Goal: Task Accomplishment & Management: Manage account settings

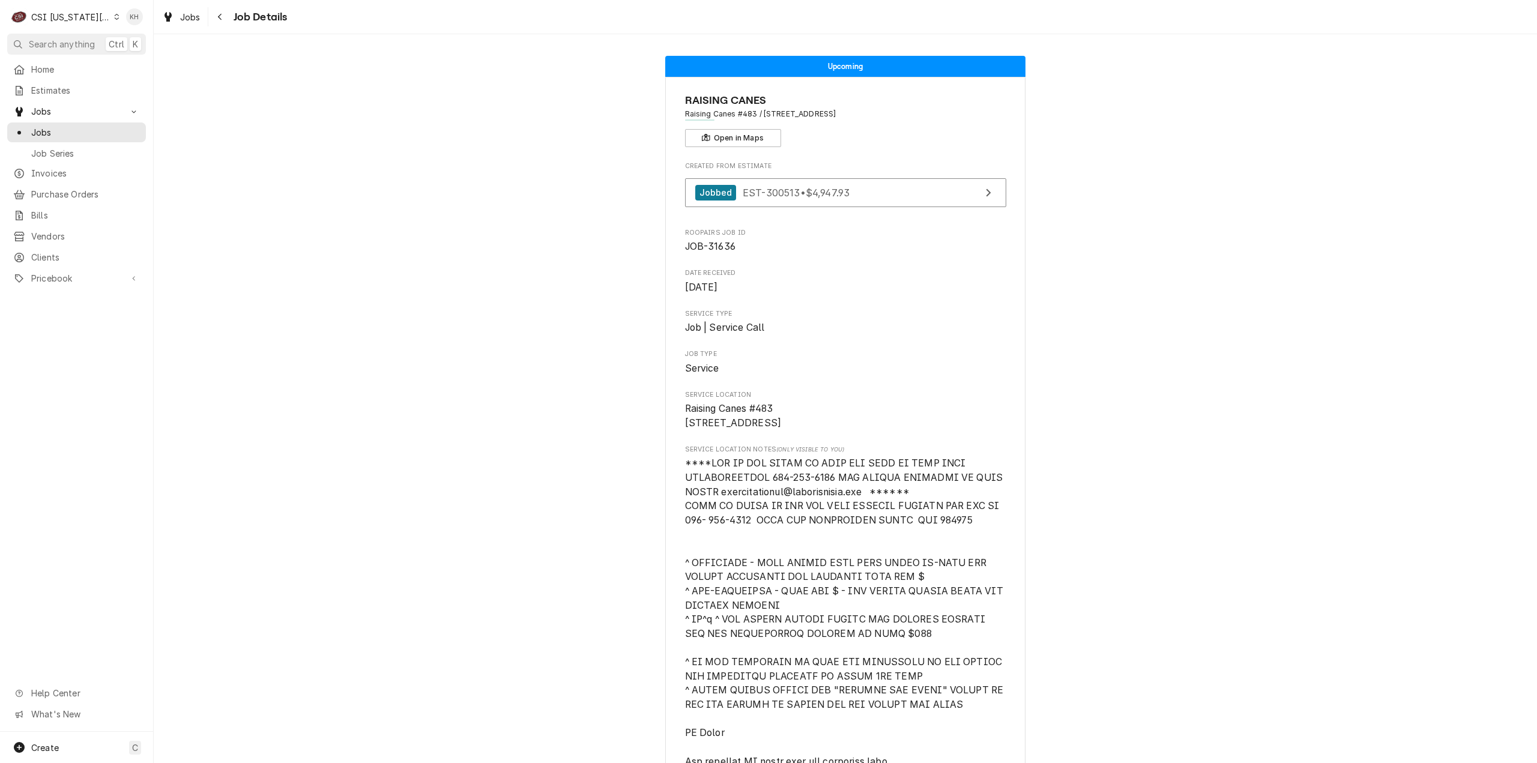
scroll to position [3999, 0]
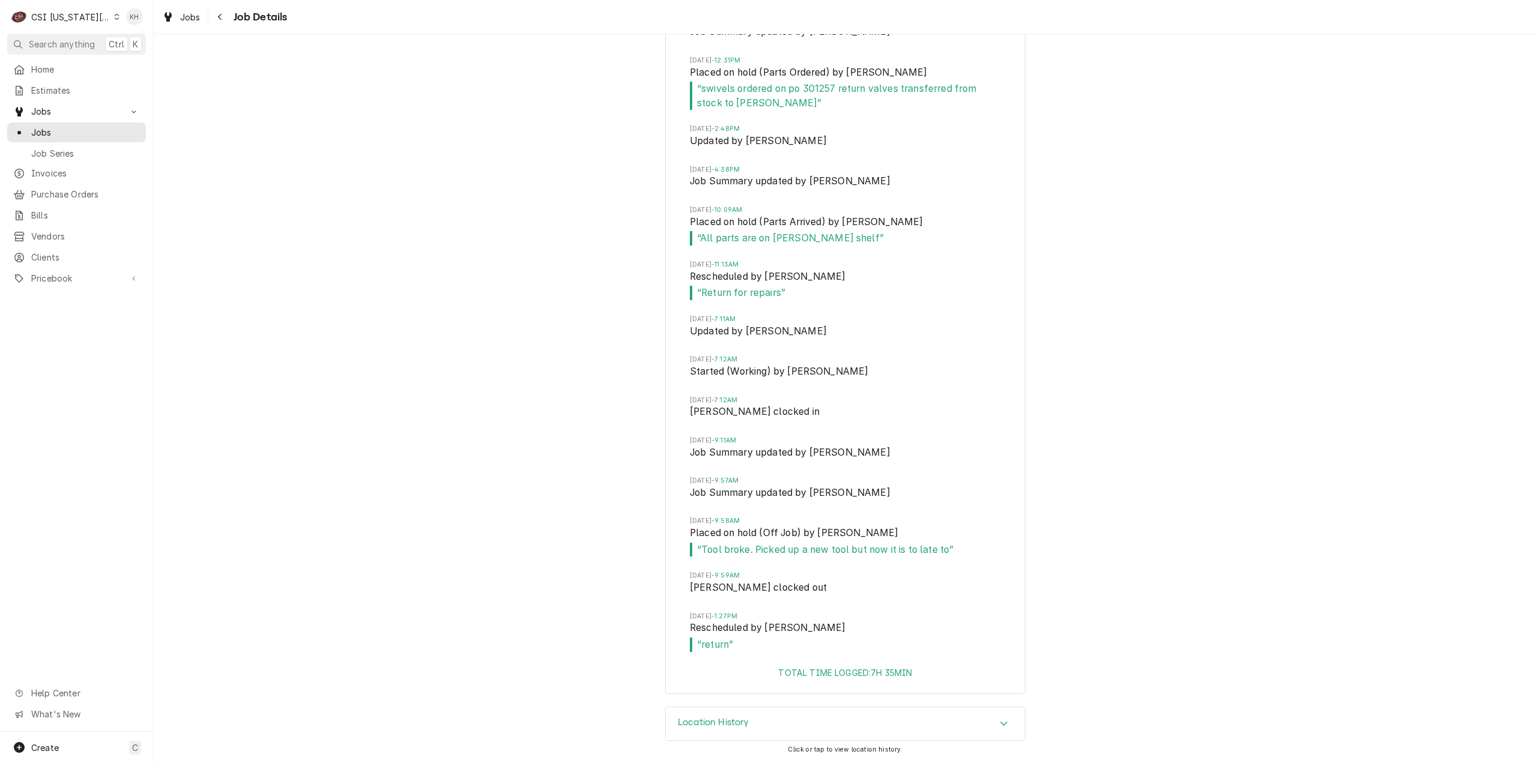
click at [77, 44] on span "Search anything" at bounding box center [62, 44] width 66 height 13
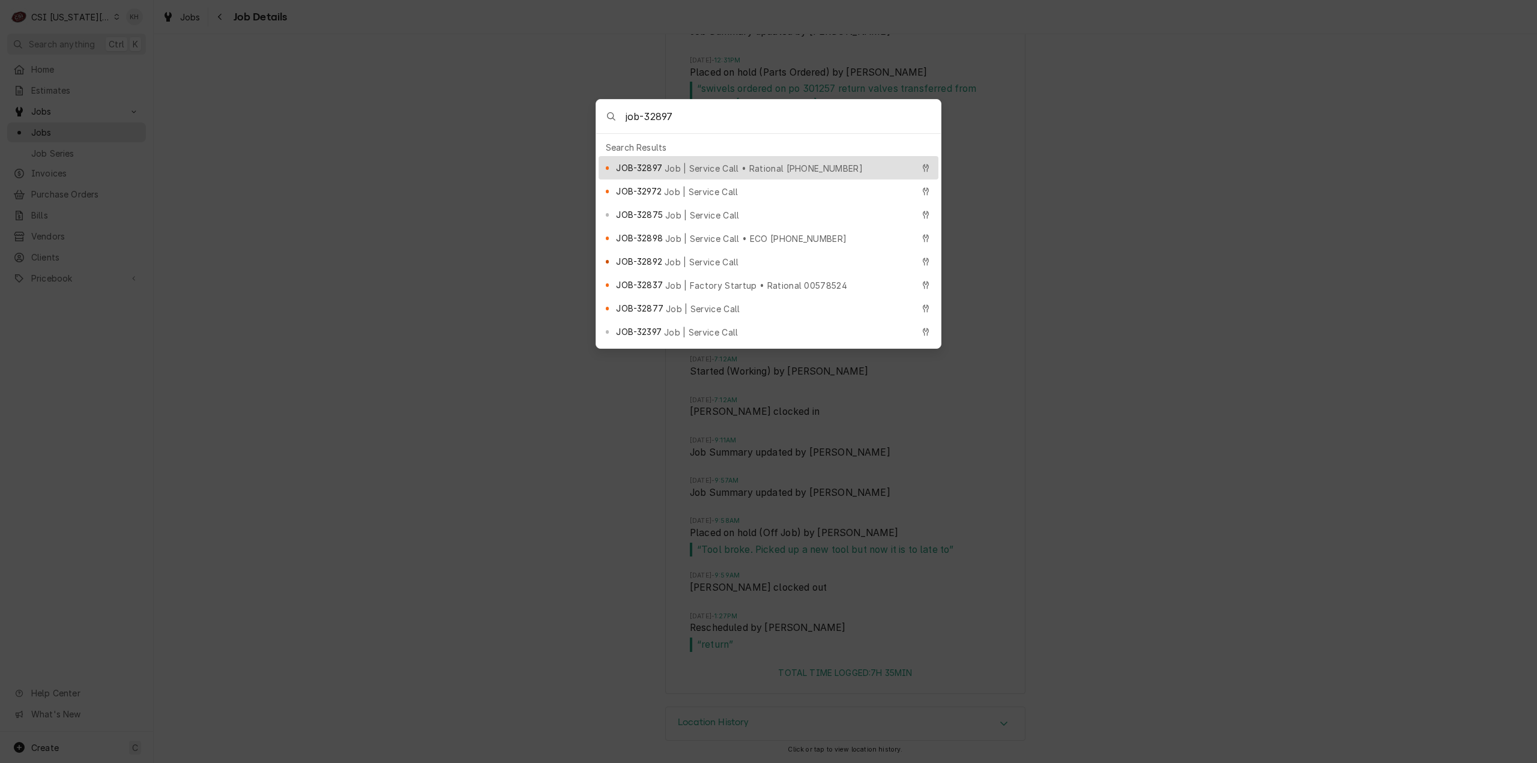
type input "job-32897"
click at [687, 156] on div "JOB-32897 Job | Service Call • Rational [PHONE_NUMBER]" at bounding box center [769, 167] width 340 height 23
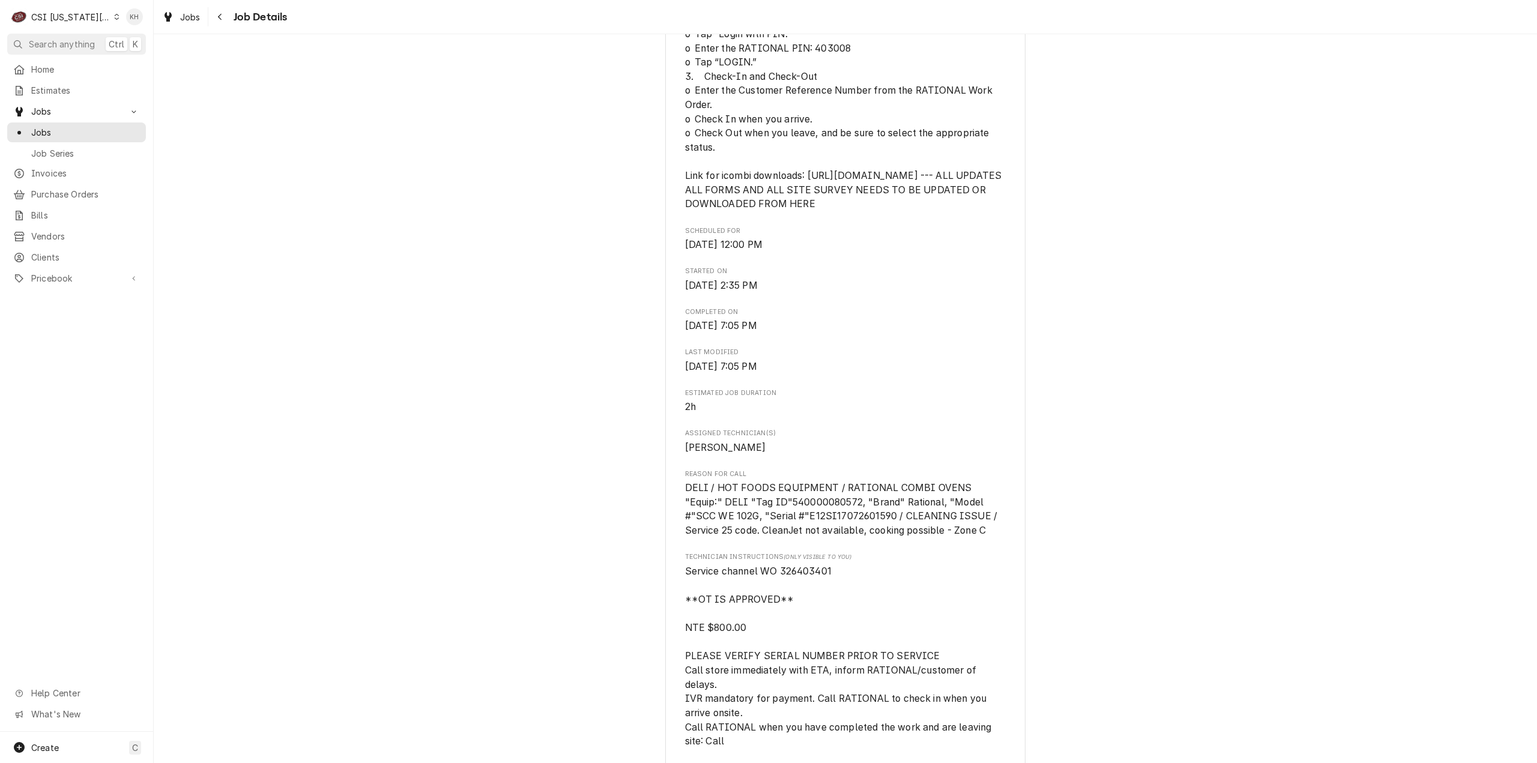
scroll to position [660, 0]
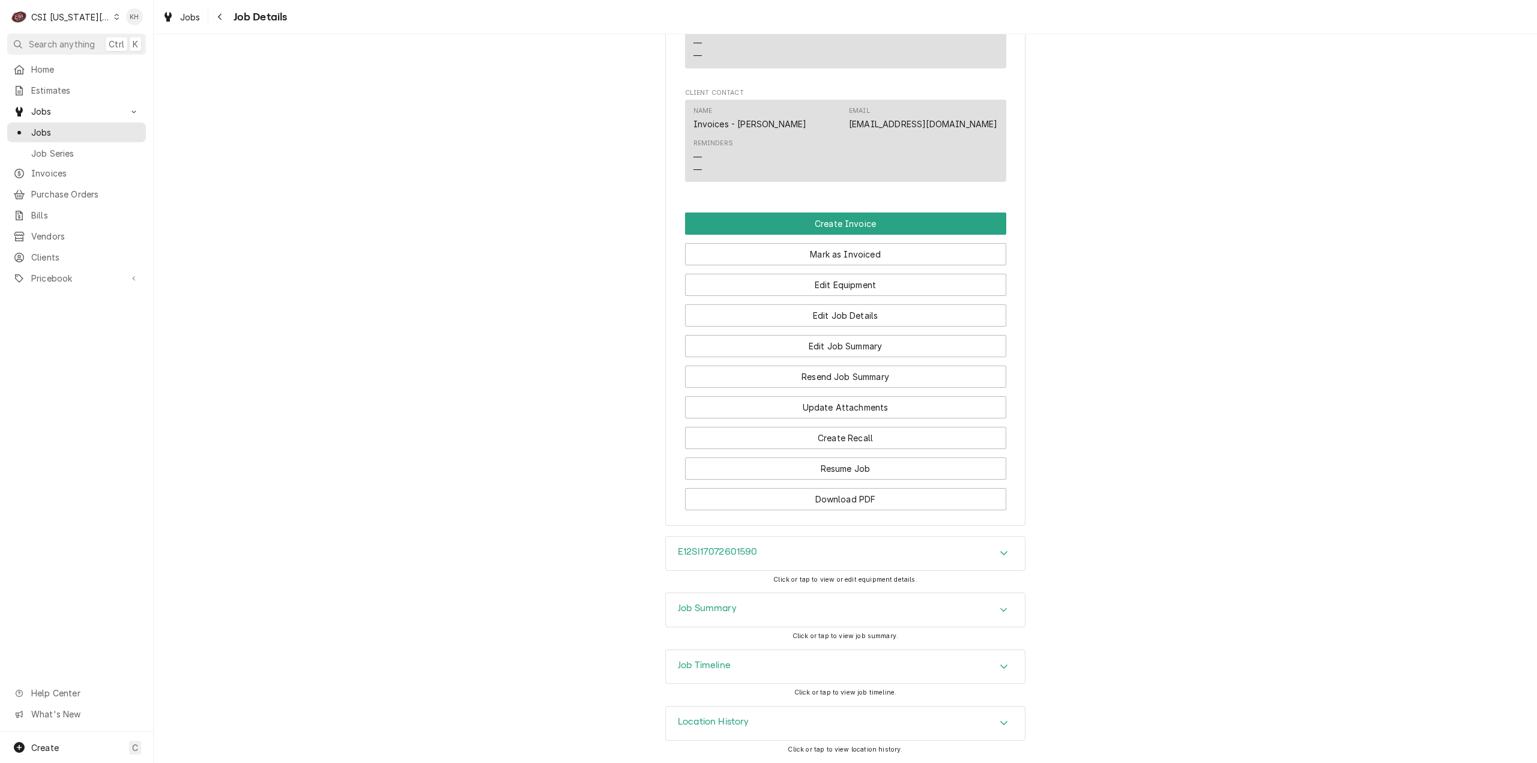
click at [724, 610] on h3 "Job Summary" at bounding box center [707, 608] width 59 height 11
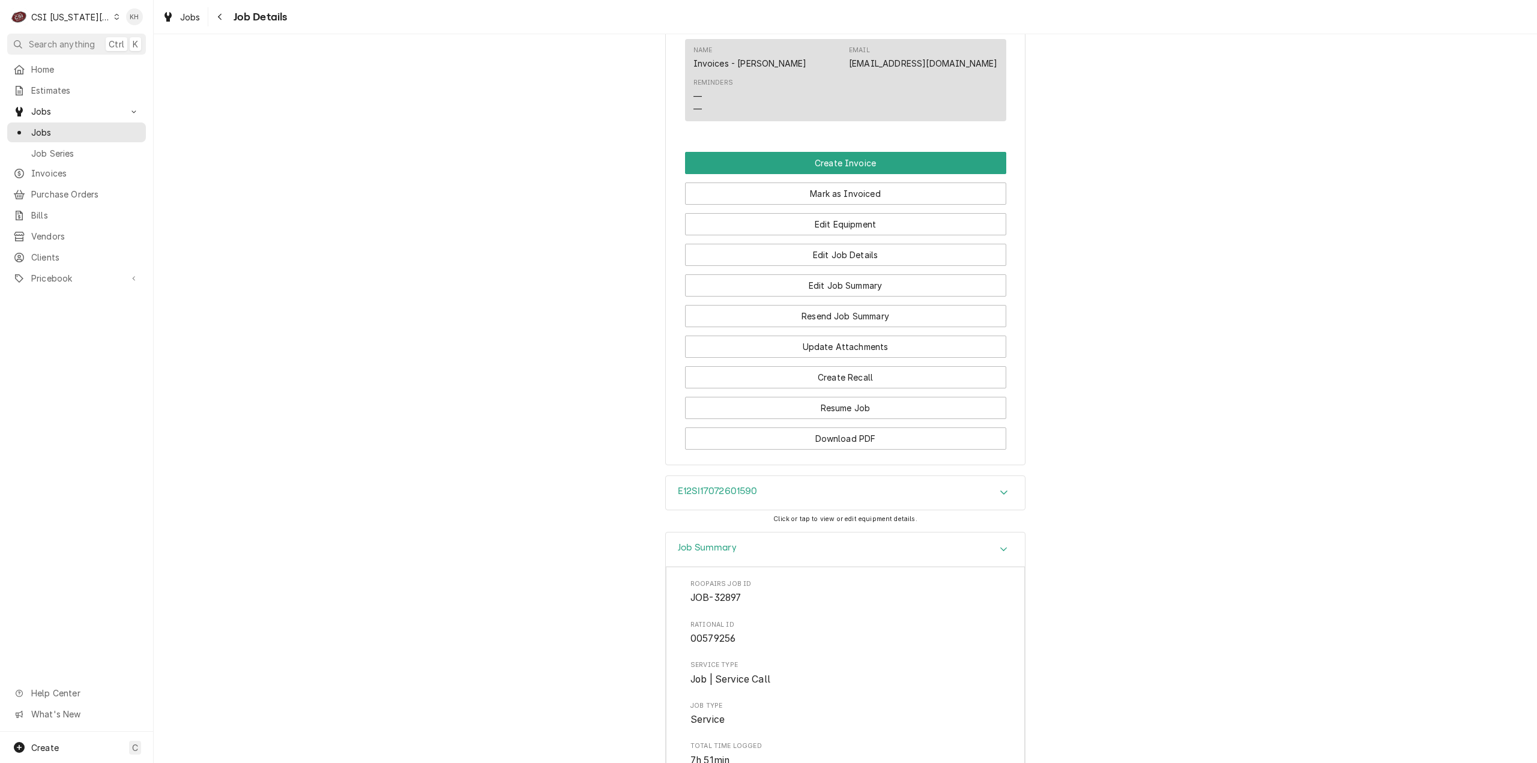
scroll to position [1562, 0]
click at [865, 175] on button "Create Invoice" at bounding box center [845, 163] width 321 height 22
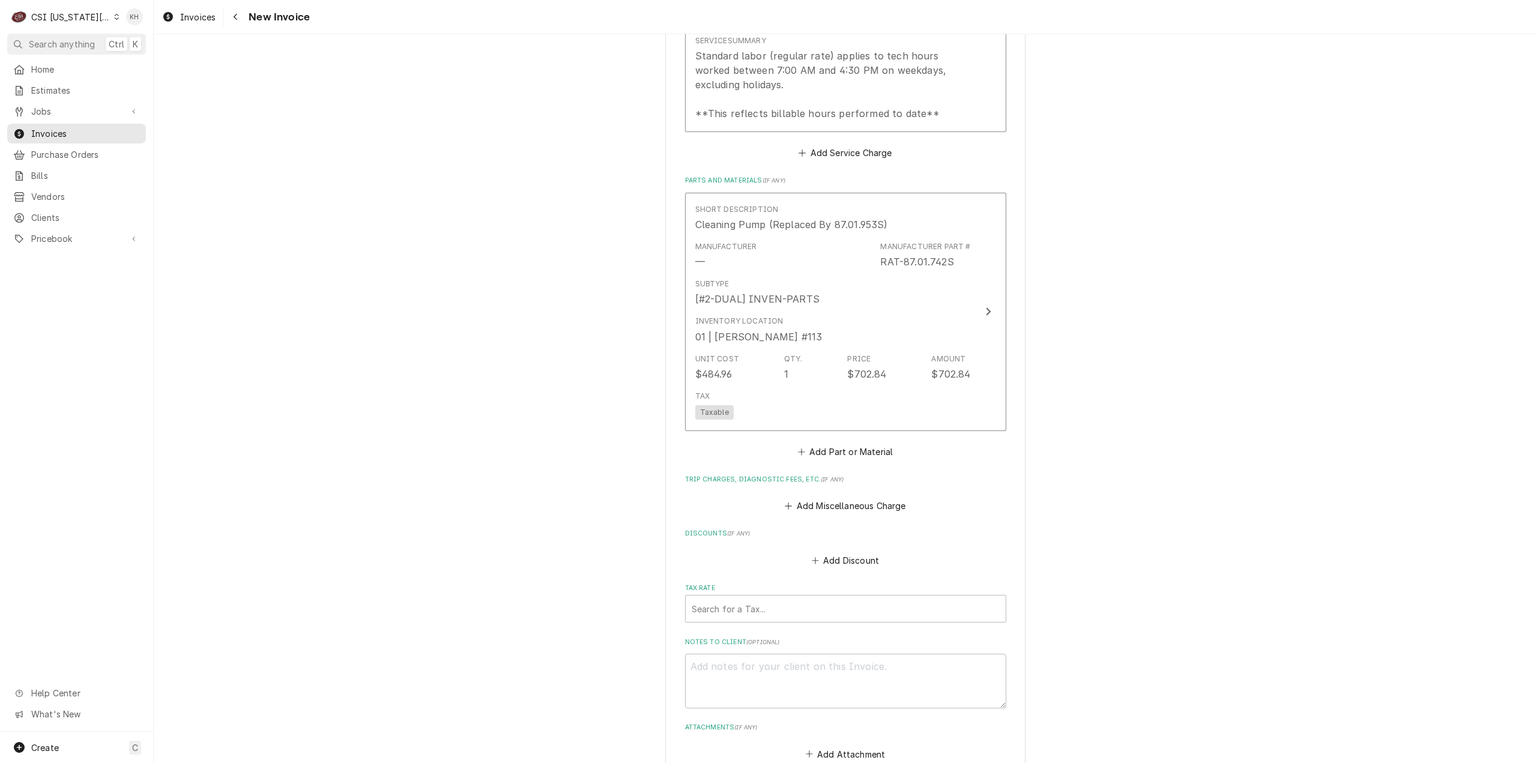
scroll to position [3602, 0]
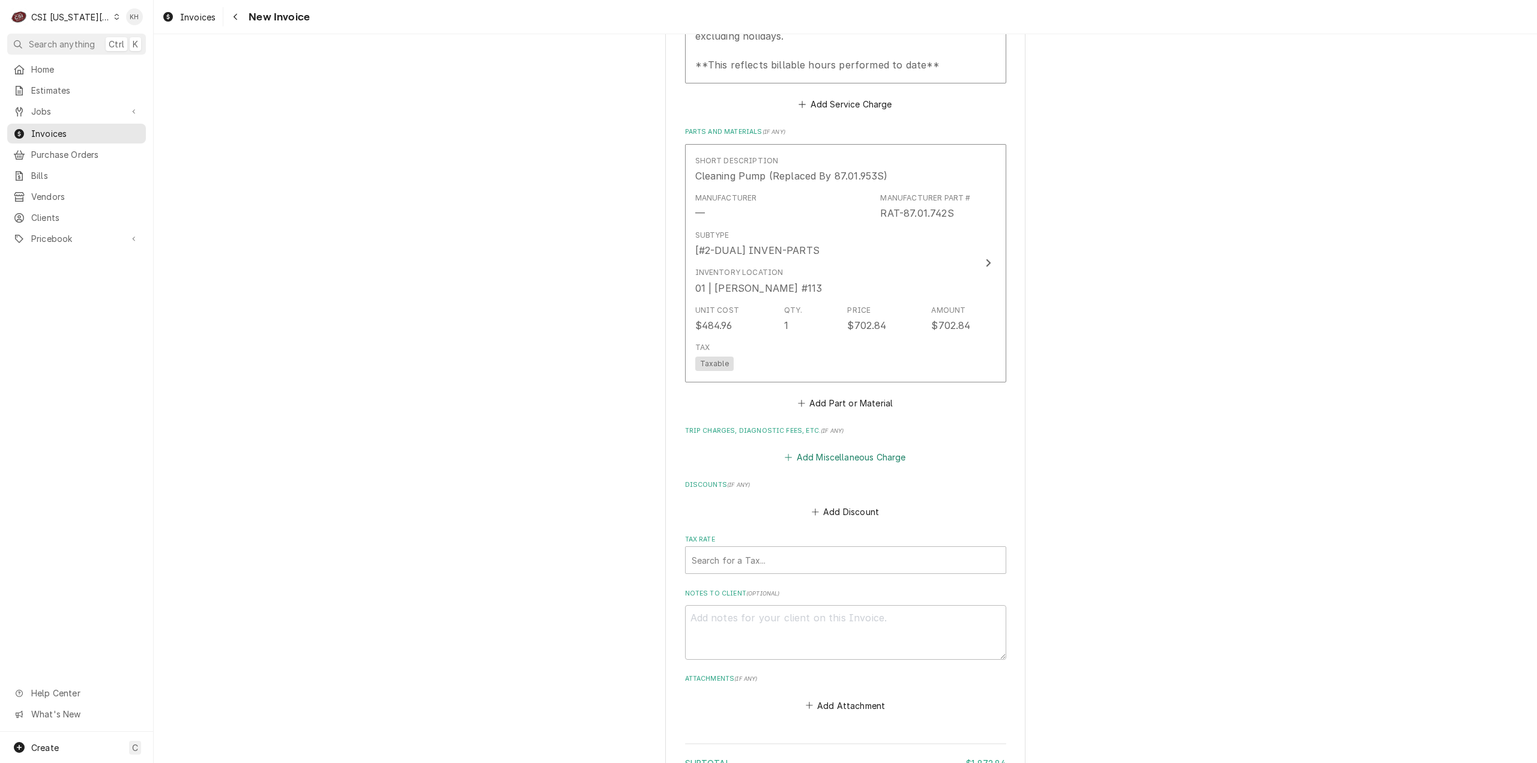
click at [900, 466] on button "Add Miscellaneous Charge" at bounding box center [845, 457] width 125 height 17
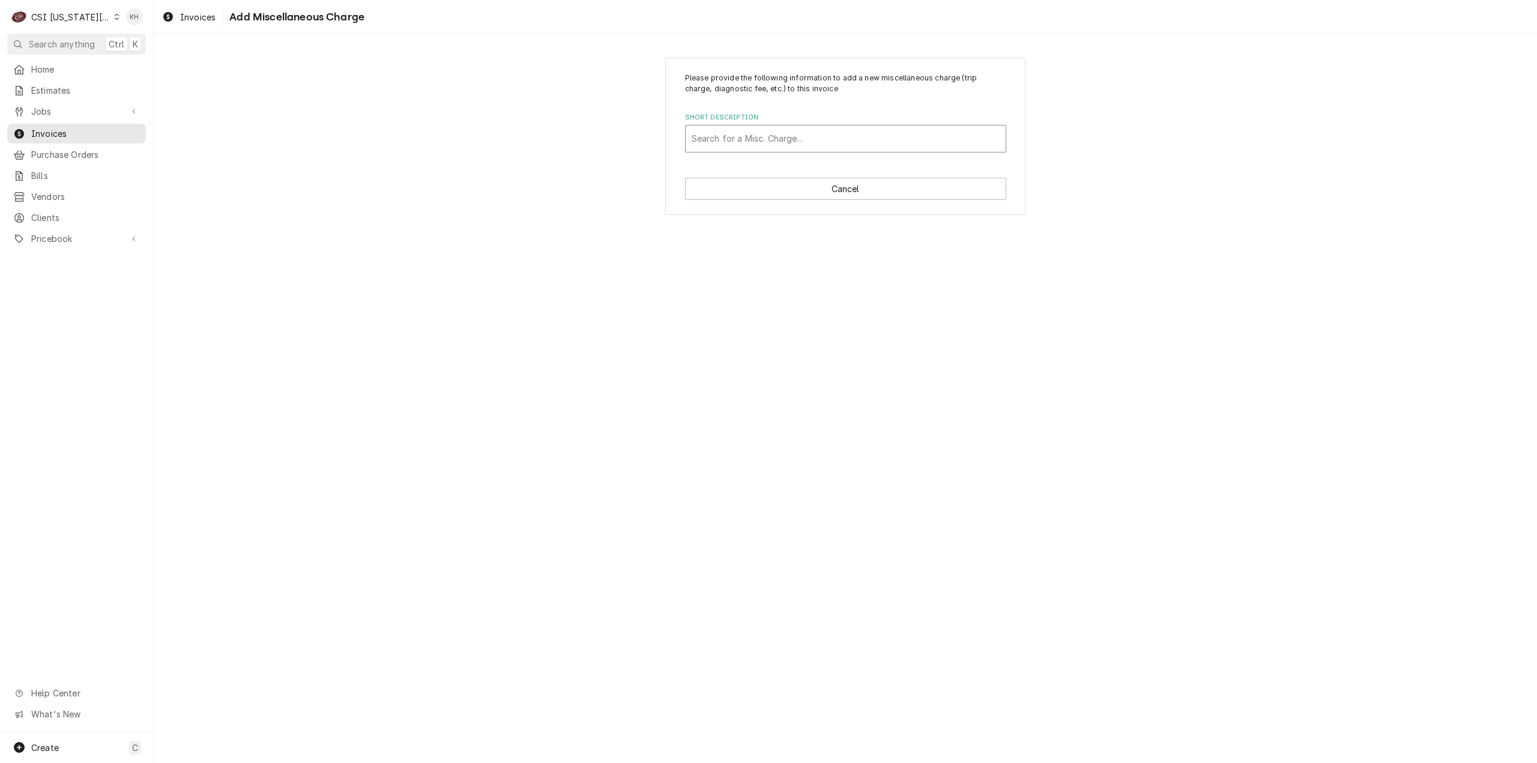
click at [825, 134] on div "Short Description" at bounding box center [846, 139] width 308 height 22
type input "travel"
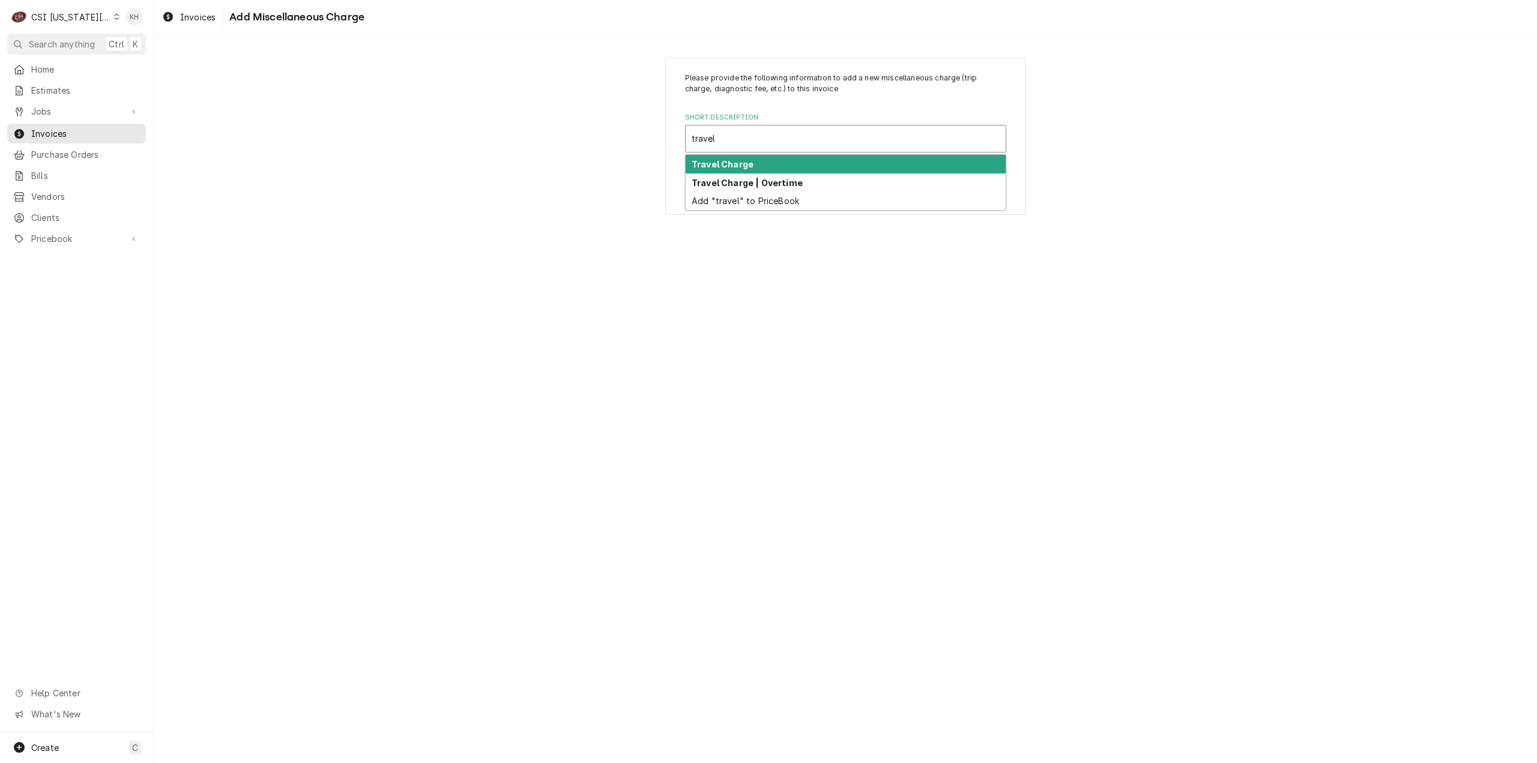
click at [770, 160] on div "Travel Charge" at bounding box center [846, 164] width 320 height 19
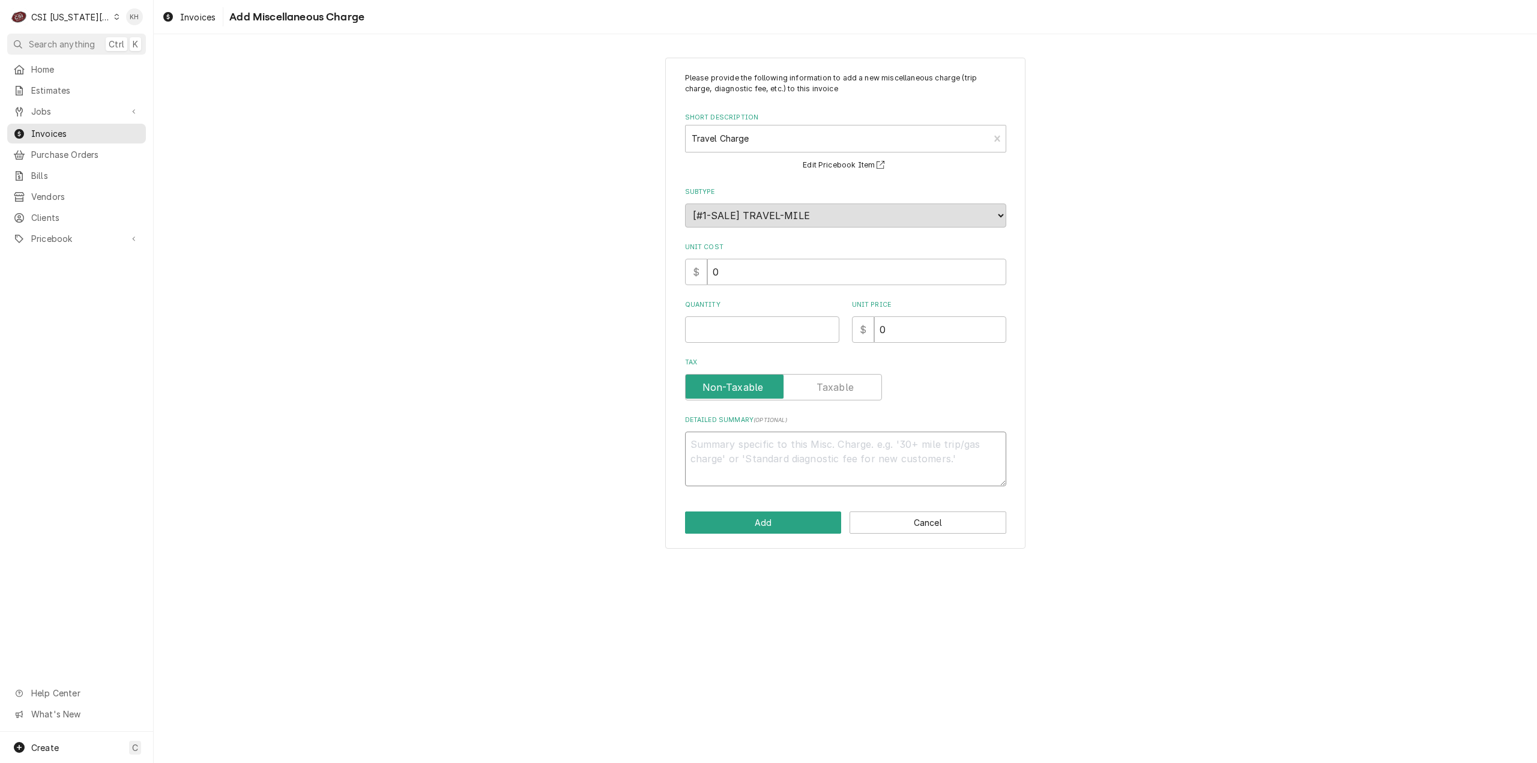
click at [818, 447] on textarea "Detailed Summary ( optional )" at bounding box center [845, 459] width 321 height 55
type textarea "x"
type textarea "T"
type textarea "x"
type textarea "Tr"
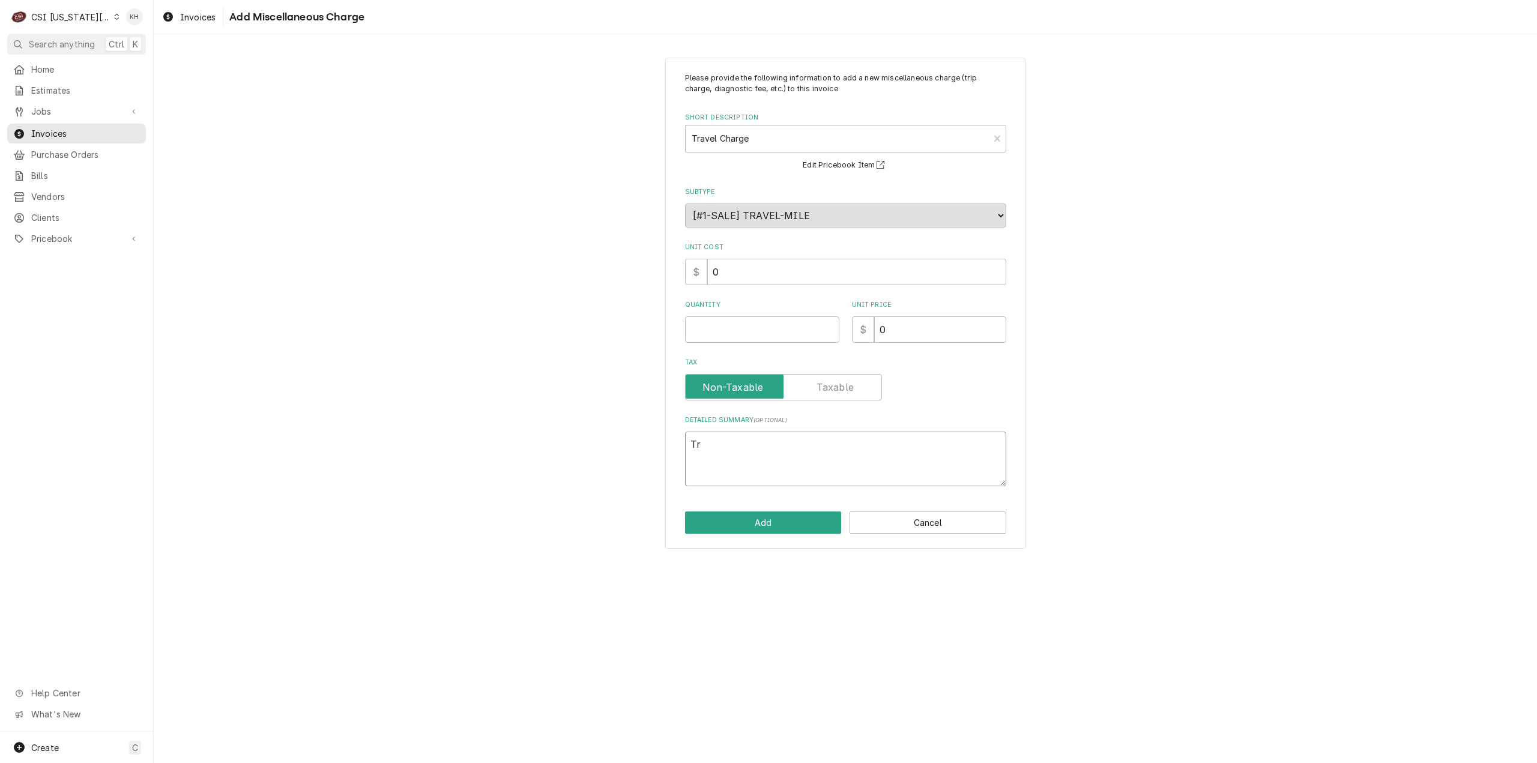
type textarea "x"
type textarea "Tra"
type textarea "x"
type textarea "Trav"
type textarea "x"
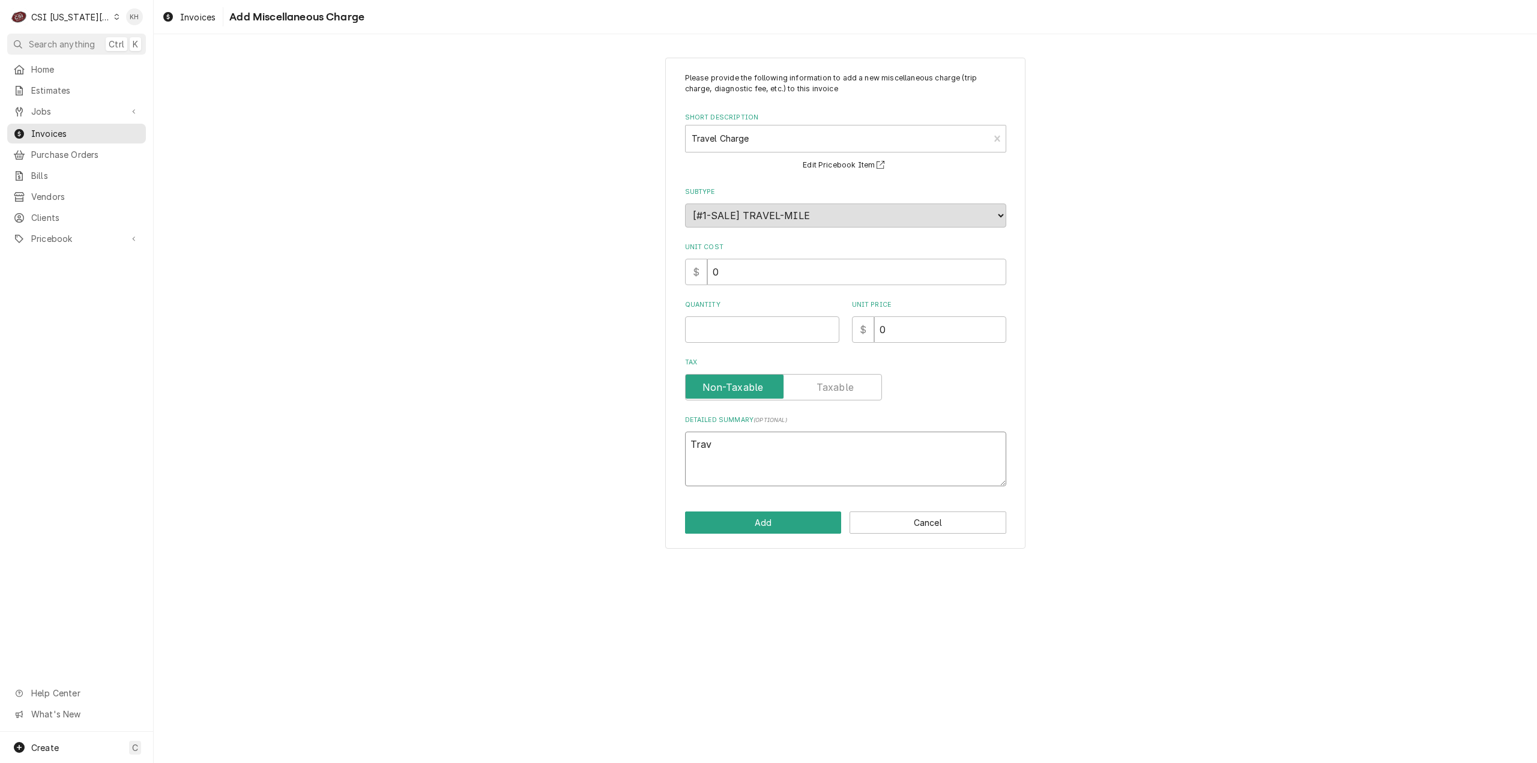
type textarea "Trave"
type textarea "x"
type textarea "Travel"
type textarea "x"
type textarea "Travel"
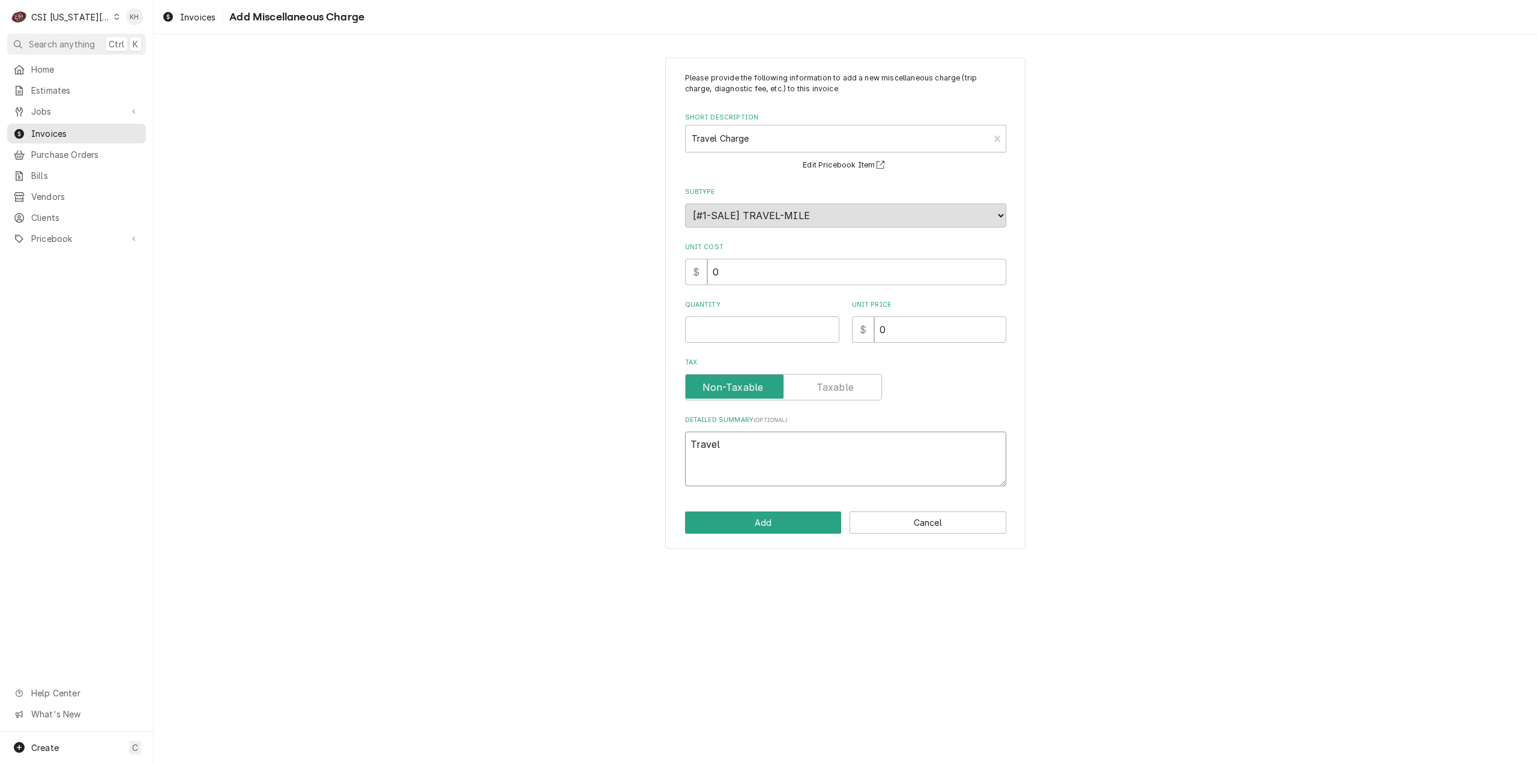
type textarea "x"
type textarea "Travel Z"
type textarea "x"
type textarea "Travel Zo"
type textarea "x"
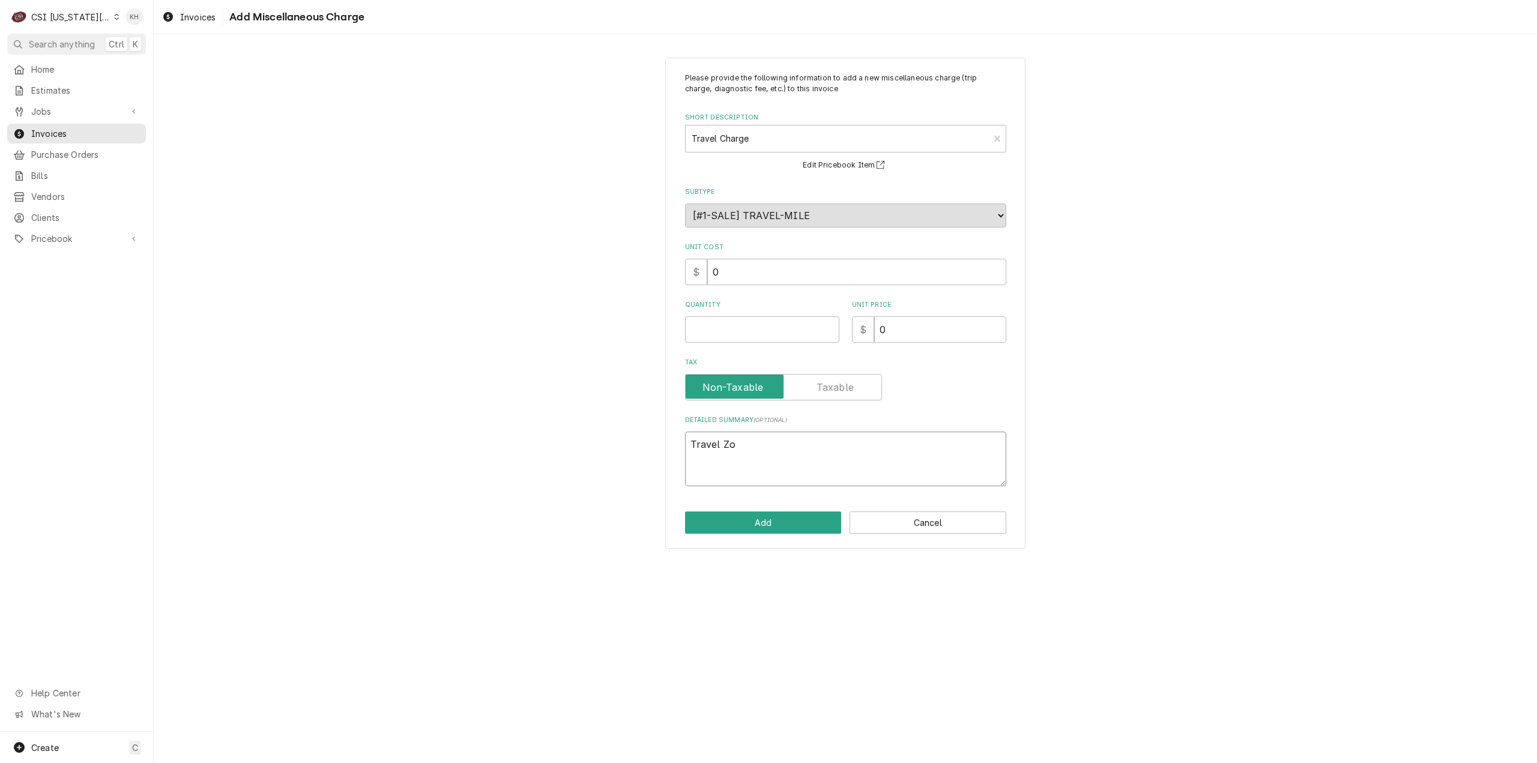
type textarea "Travel Zon"
type textarea "x"
type textarea "Travel Zone"
type textarea "x"
type textarea "Travel Zone"
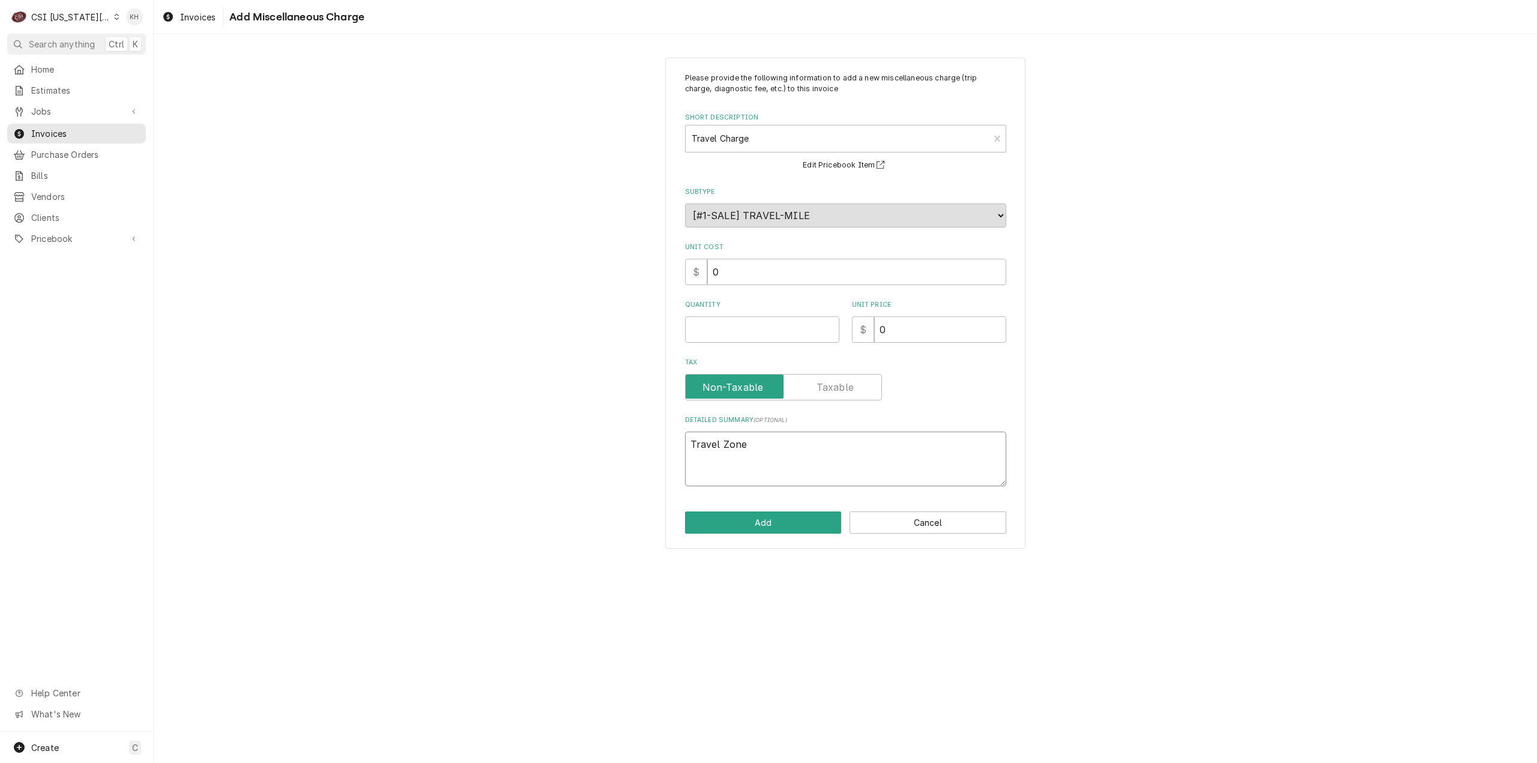
type textarea "x"
type textarea "Travel Zone C"
drag, startPoint x: 900, startPoint y: 327, endPoint x: 809, endPoint y: 343, distance: 92.1
click at [809, 343] on div "Please provide the following information to add a new miscellaneous charge (tri…" at bounding box center [845, 280] width 321 height 414
type textarea "x"
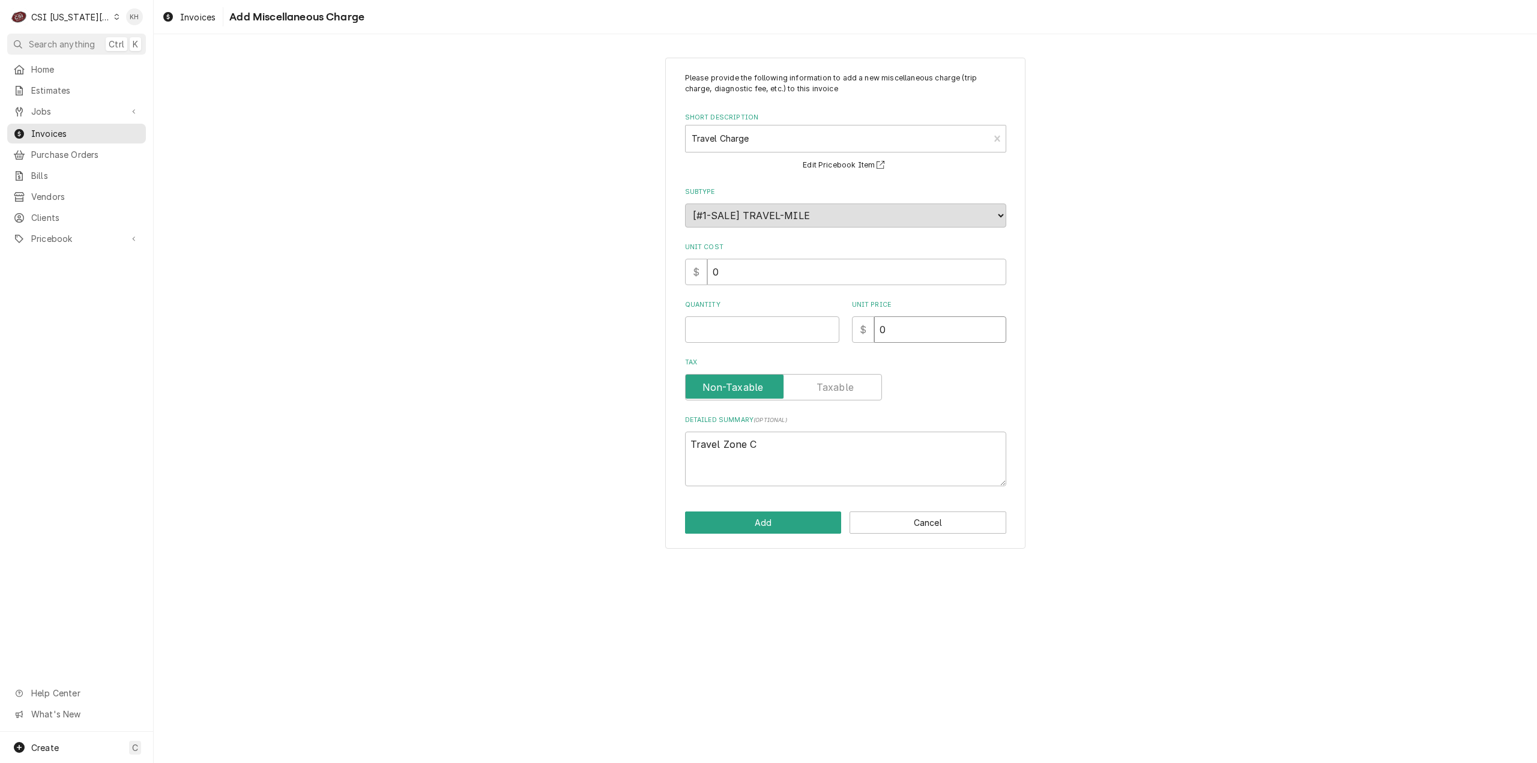
type input "1"
type textarea "x"
type input "130"
type textarea "x"
type input "130"
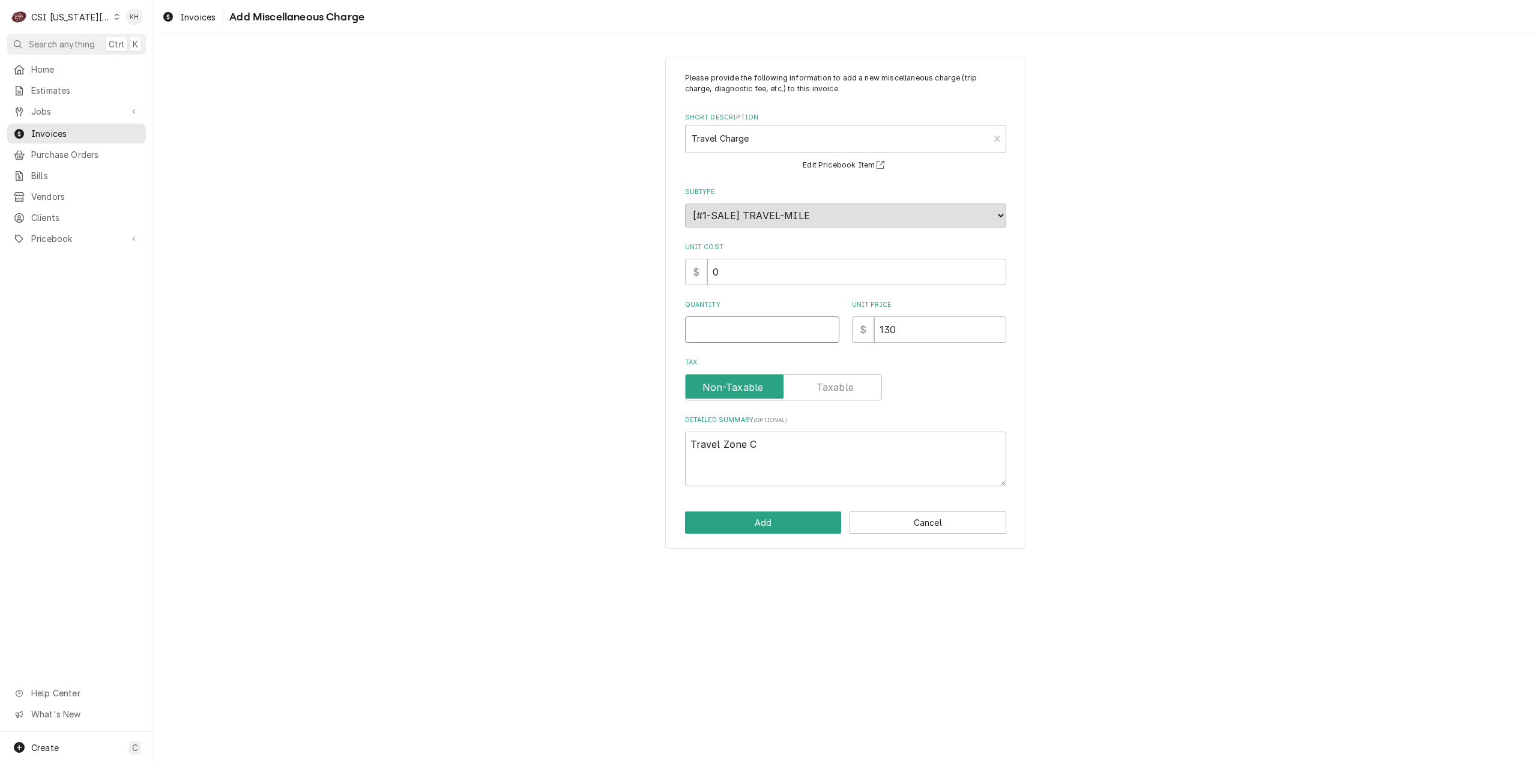
click at [803, 336] on input "Quantity" at bounding box center [762, 329] width 154 height 26
type textarea "x"
type input "1"
click at [784, 522] on button "Add" at bounding box center [763, 523] width 157 height 22
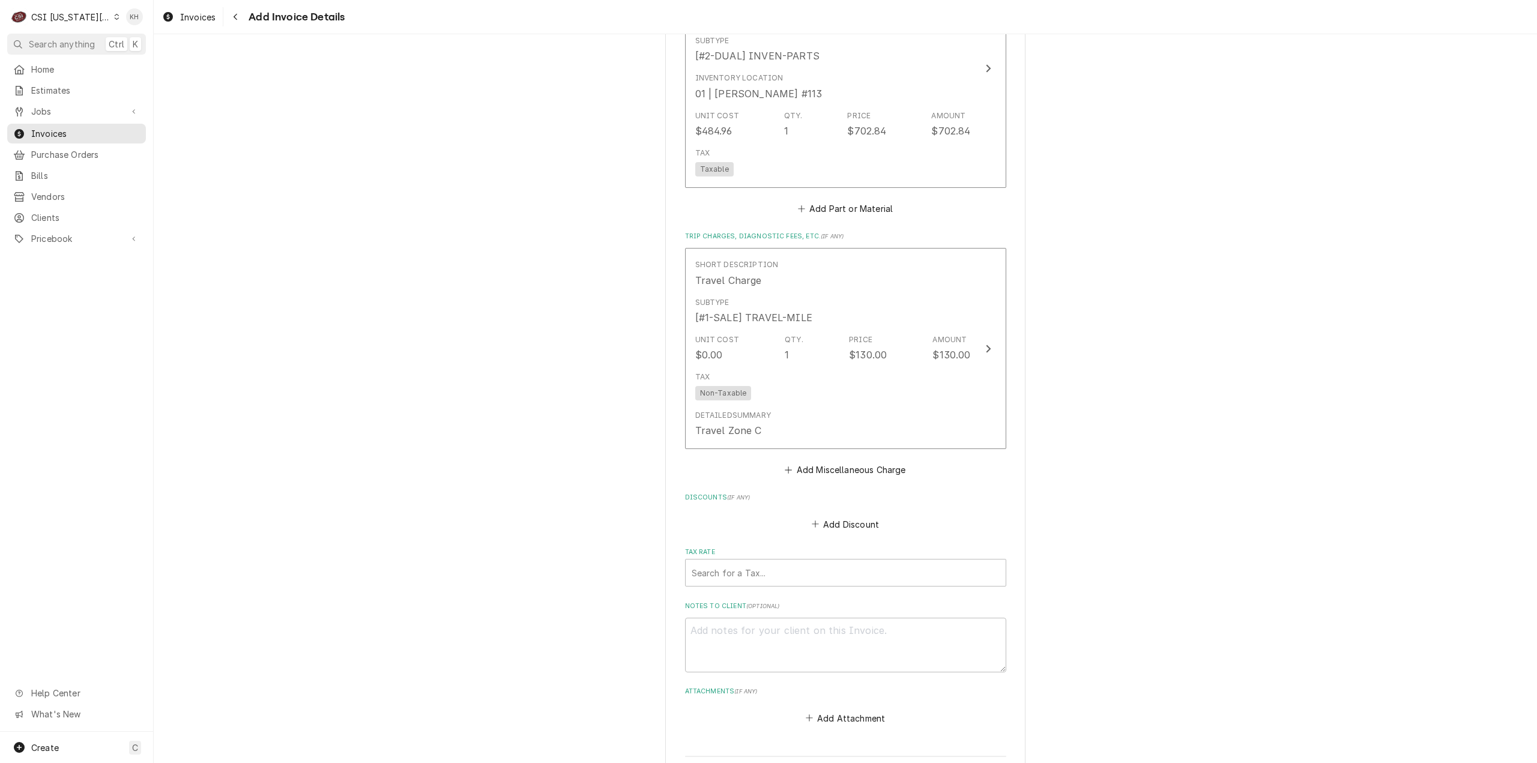
scroll to position [3797, 0]
click at [785, 582] on div "Tax Rate" at bounding box center [846, 573] width 308 height 22
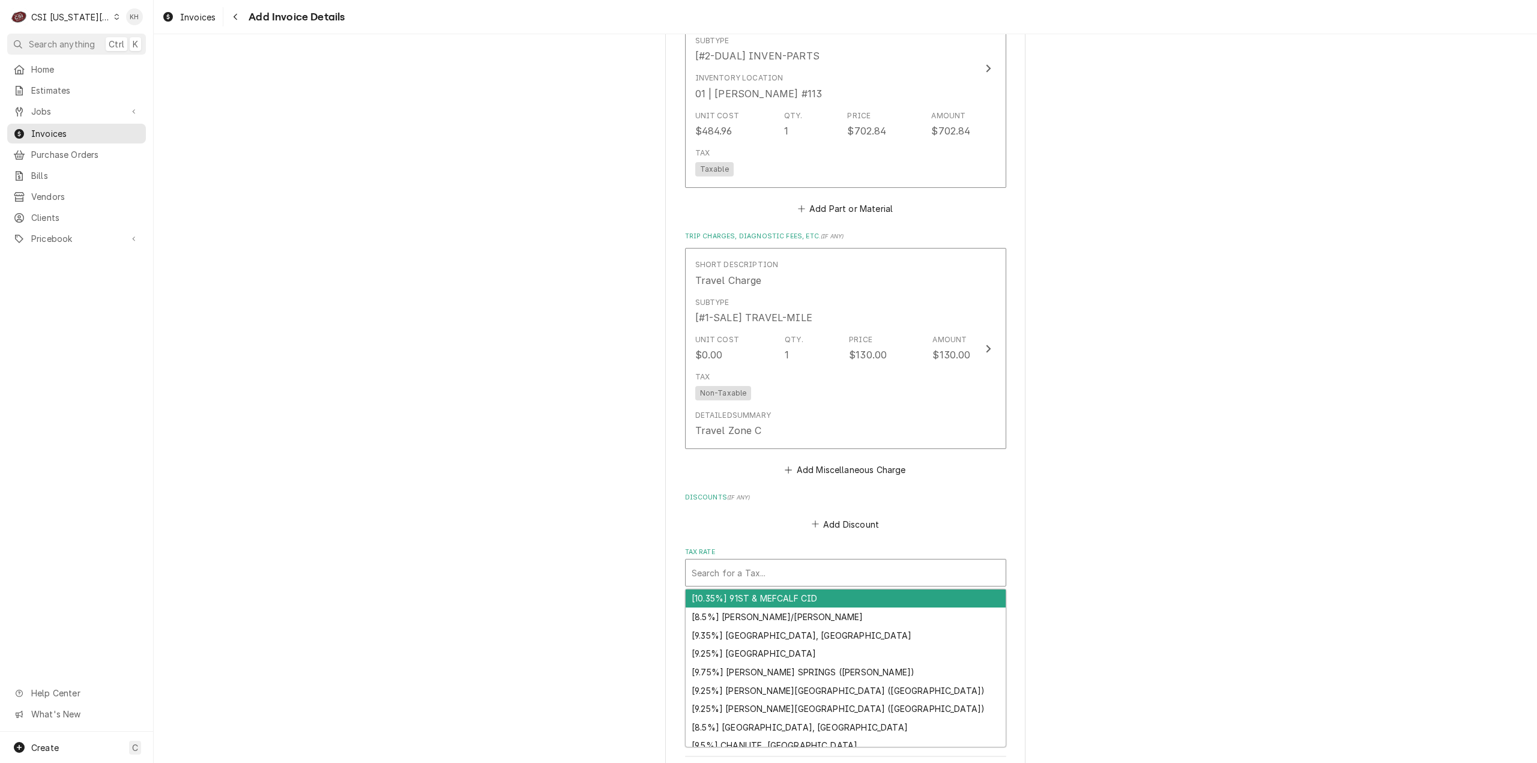
type textarea "x"
type input "e"
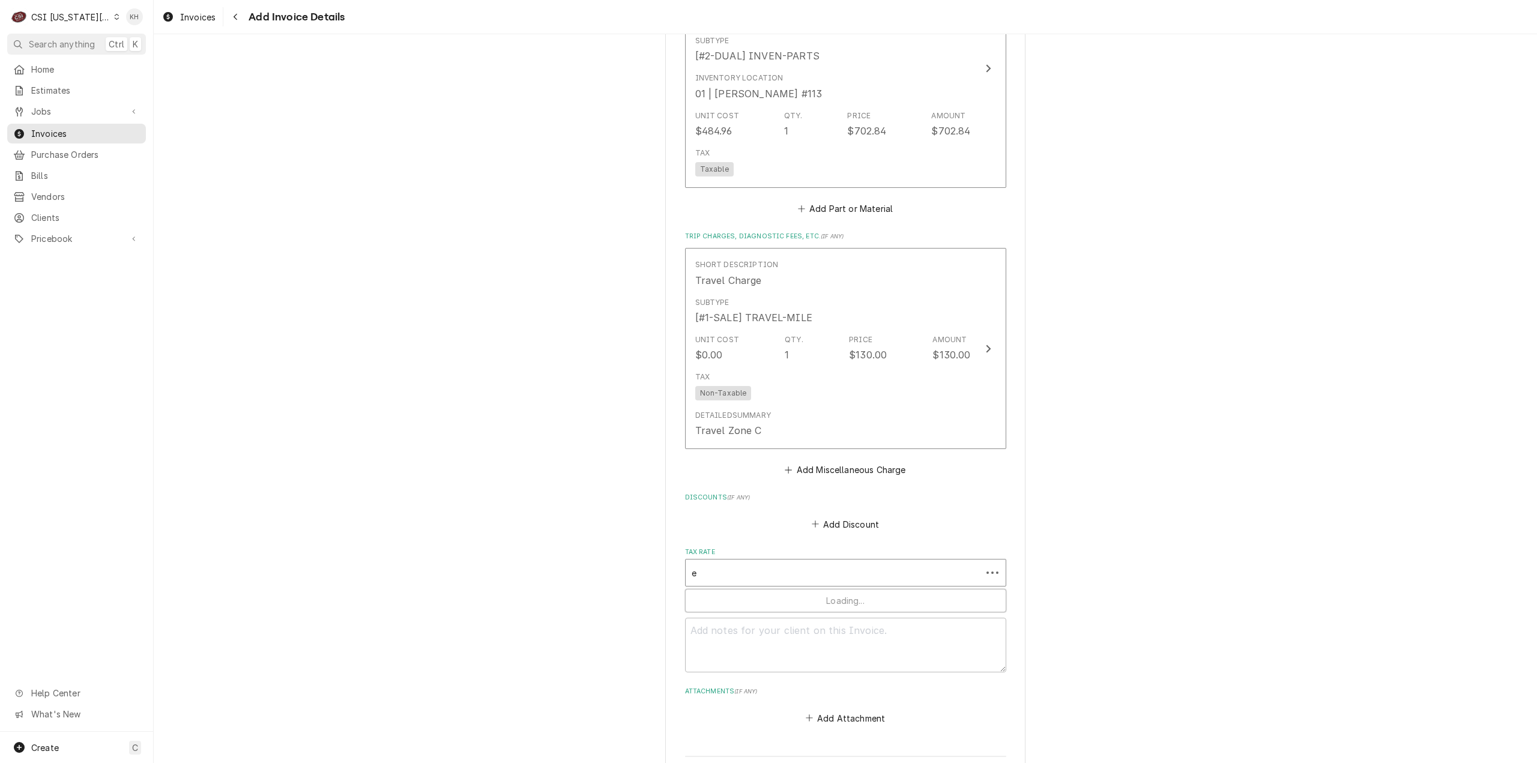
type textarea "x"
type input "ex"
click at [794, 626] on div "[0%] KANSAS EXEMPT" at bounding box center [846, 617] width 320 height 19
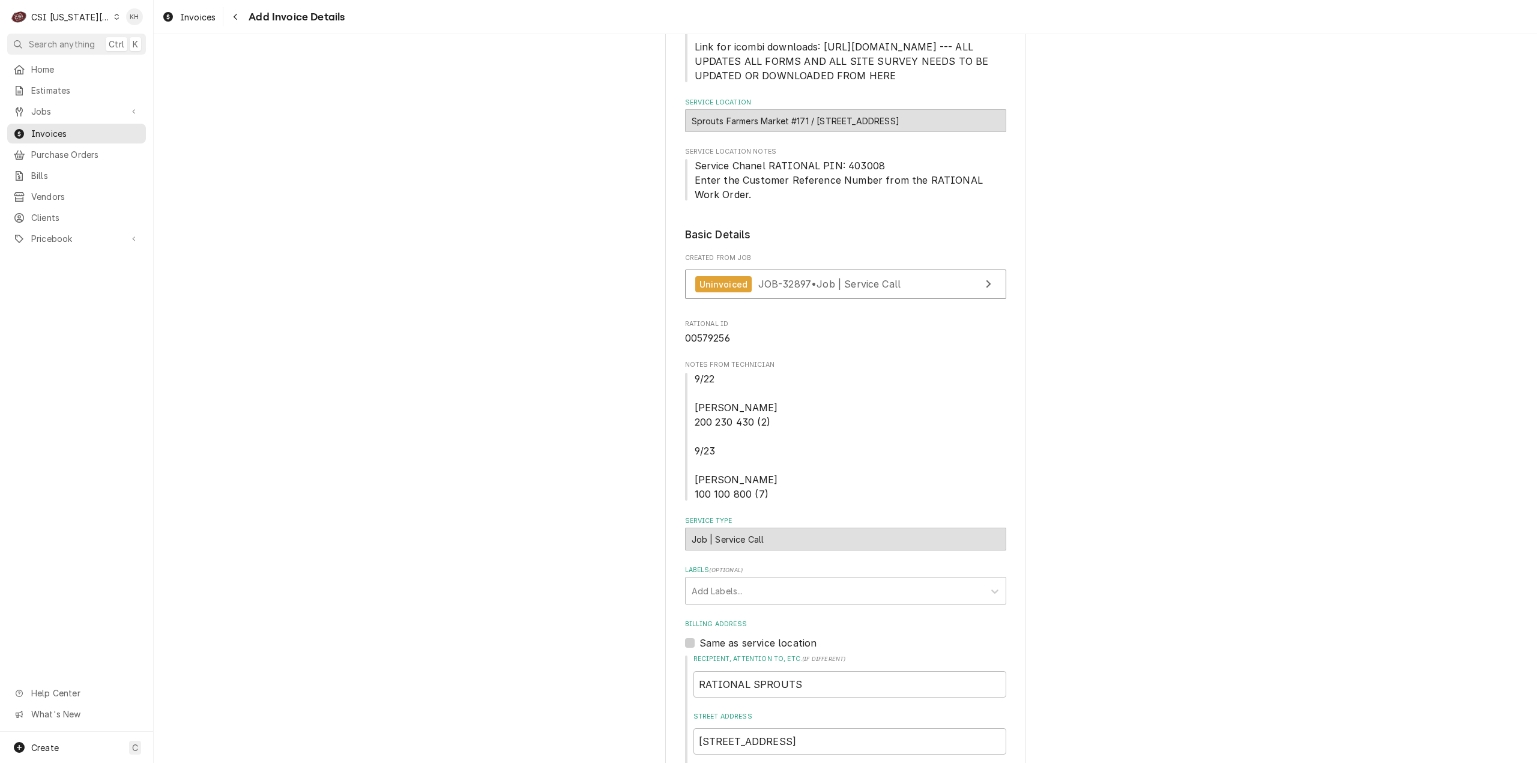
scroll to position [435, 0]
click at [953, 302] on link "Uninvoiced JOB-32897 • Job | Service Call" at bounding box center [845, 287] width 321 height 29
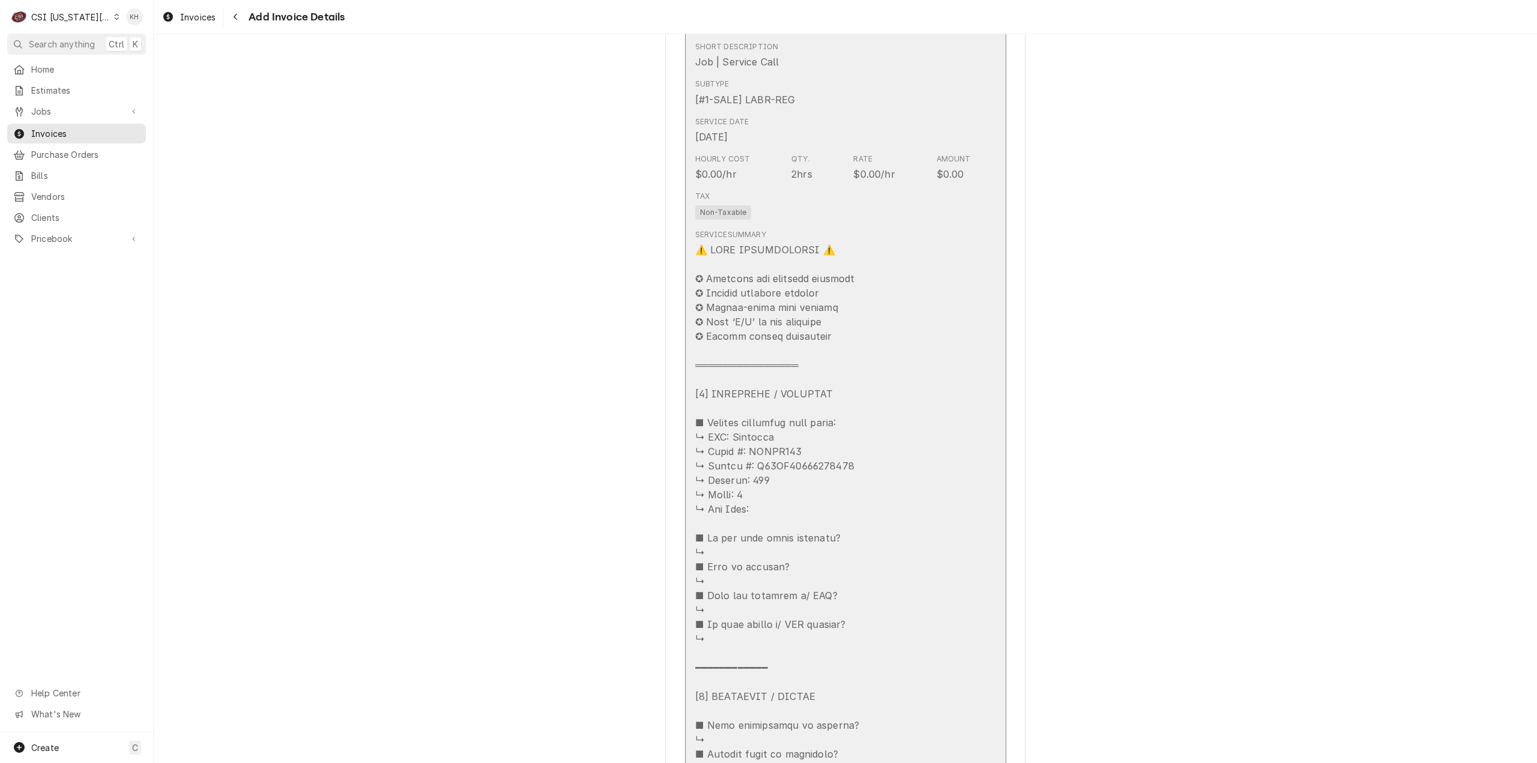
scroll to position [1575, 0]
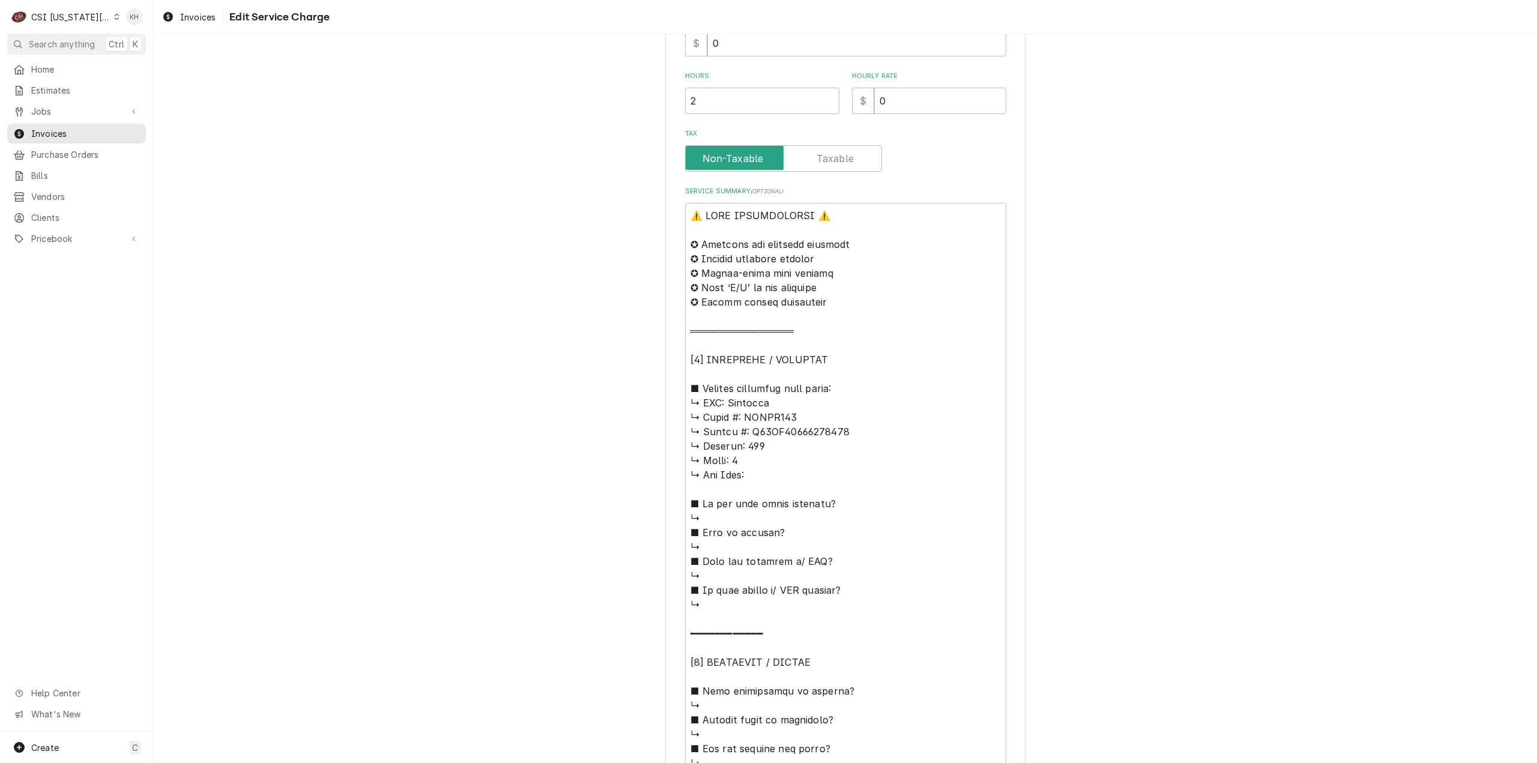
scroll to position [444, 0]
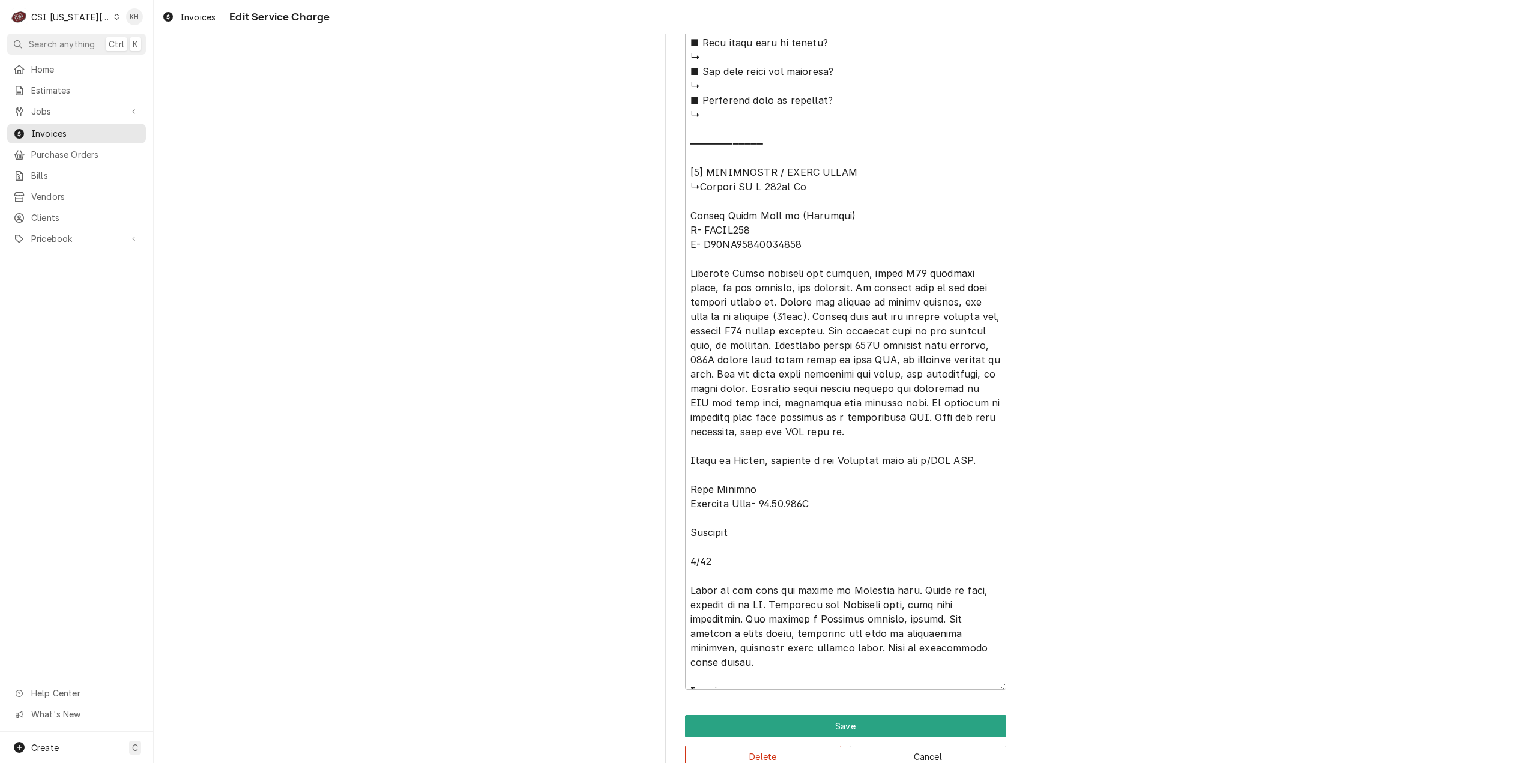
scroll to position [1427, 0]
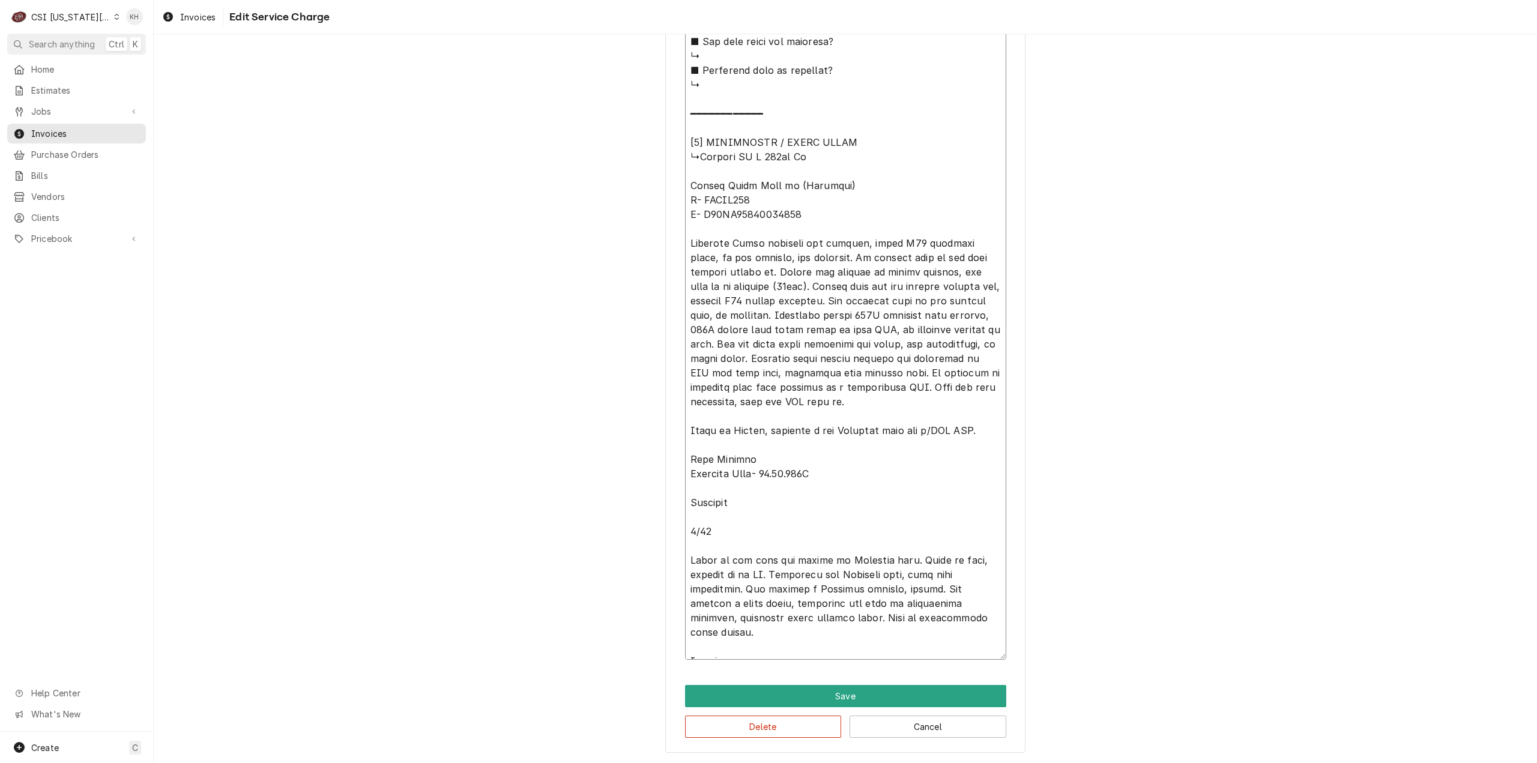
drag, startPoint x: 819, startPoint y: 299, endPoint x: 853, endPoint y: 313, distance: 36.3
drag, startPoint x: 717, startPoint y: 342, endPoint x: 925, endPoint y: 387, distance: 212.0
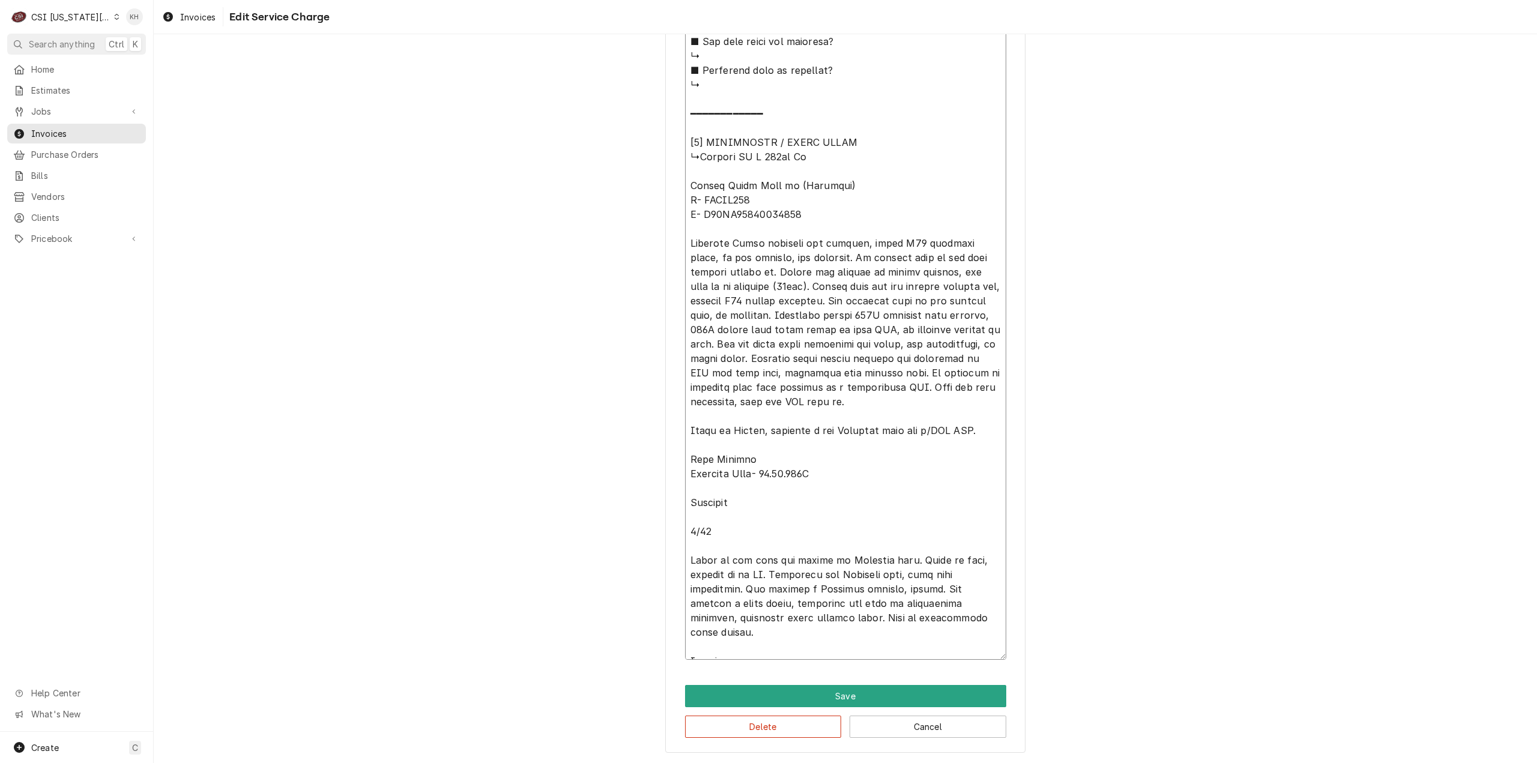
drag, startPoint x: 983, startPoint y: 618, endPoint x: 732, endPoint y: 589, distance: 253.2
click at [791, 726] on button "Delete" at bounding box center [763, 727] width 157 height 22
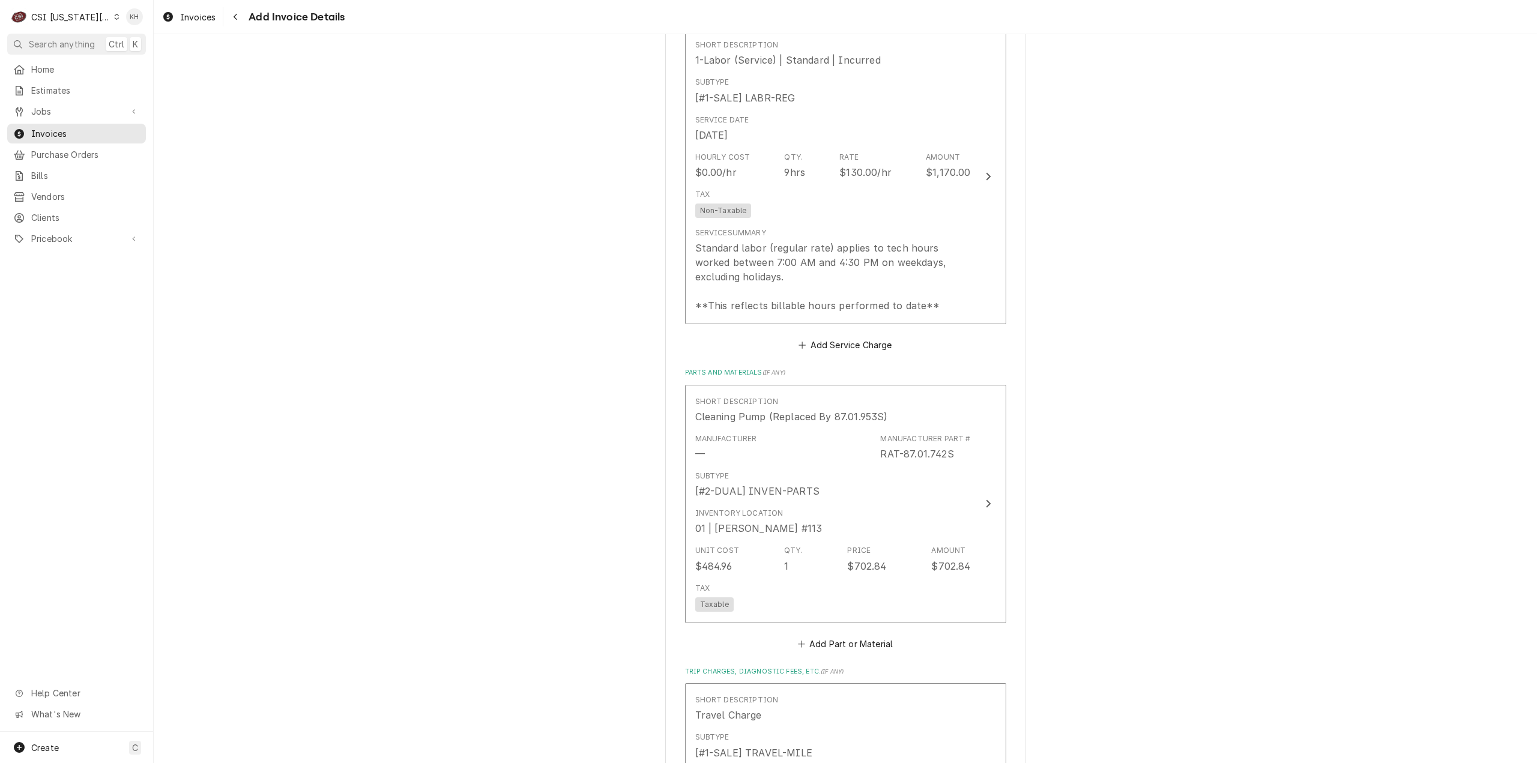
scroll to position [1562, 0]
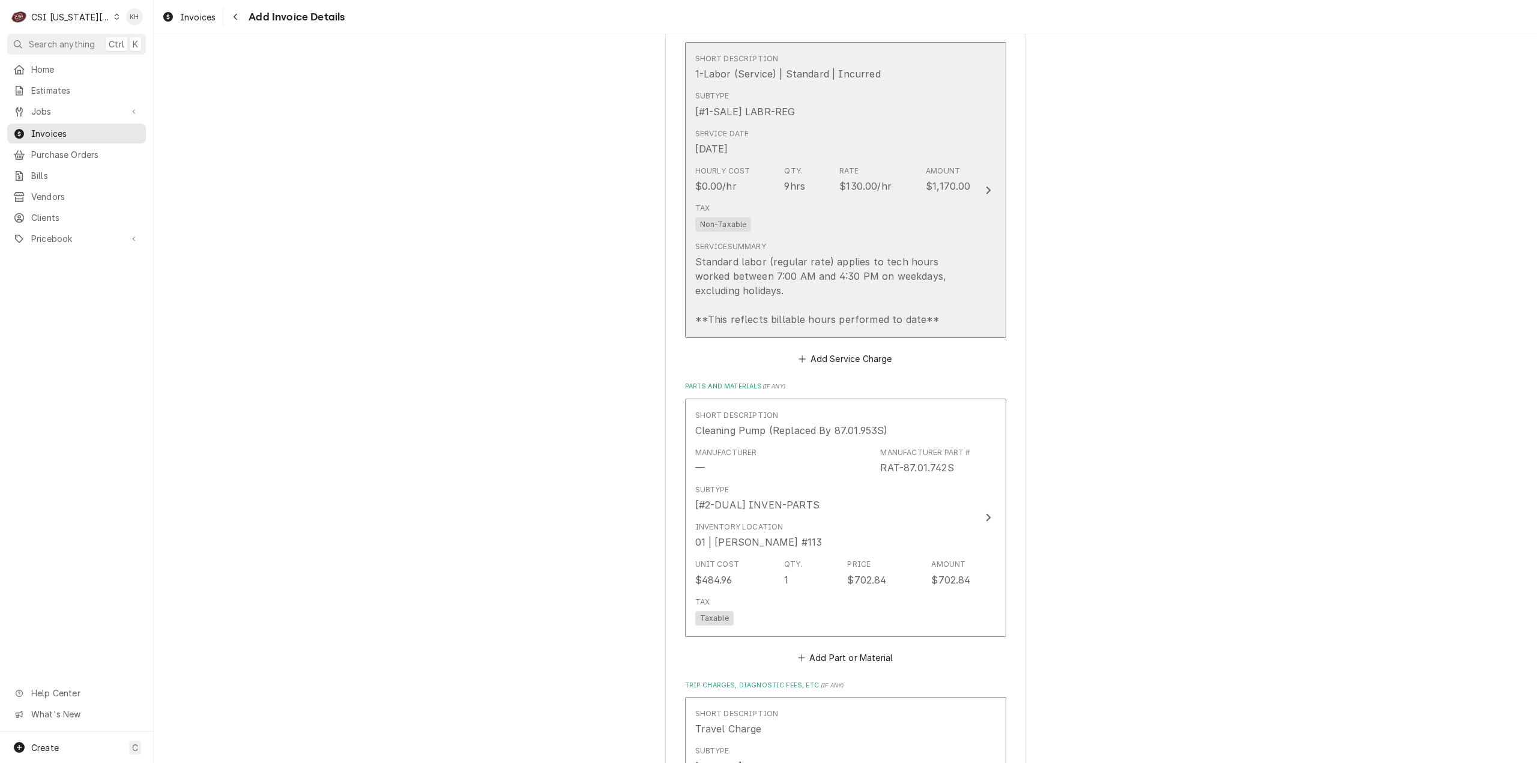
click at [993, 201] on button "Short Description 1-Labor (Service) | Standard | Incurred Subtype [#1-SALE] LAB…" at bounding box center [845, 190] width 321 height 296
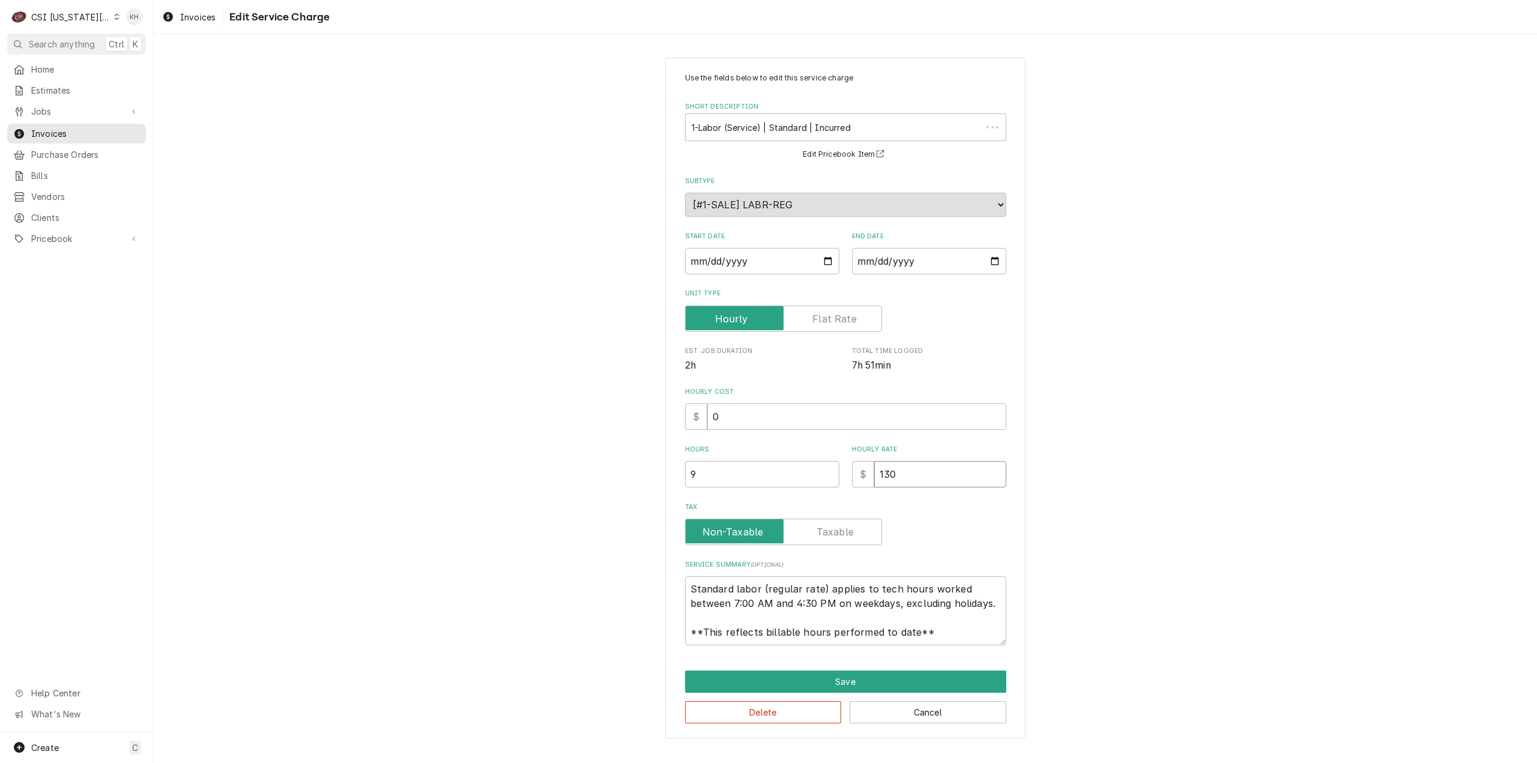
drag, startPoint x: 913, startPoint y: 462, endPoint x: 785, endPoint y: 469, distance: 128.1
click at [785, 469] on div "Hours 9 Hourly Rate $ 130" at bounding box center [845, 466] width 321 height 43
type textarea "x"
type input "1"
type textarea "x"
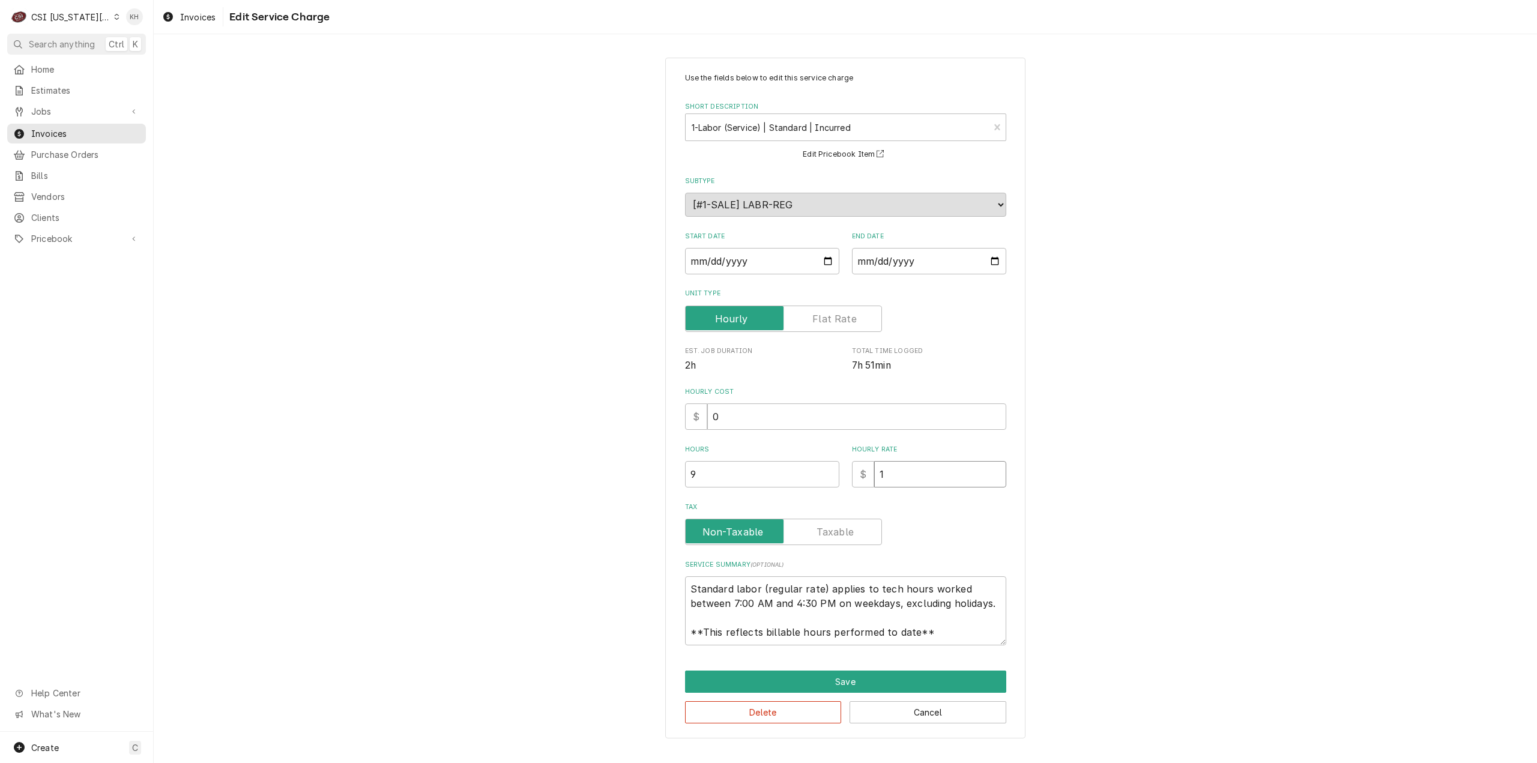
type input "11"
type textarea "x"
type input "110"
drag, startPoint x: 935, startPoint y: 635, endPoint x: 607, endPoint y: 503, distance: 353.4
click at [607, 503] on div "Use the fields below to edit this service charge Short Description 1-Labor (Ser…" at bounding box center [845, 398] width 1383 height 702
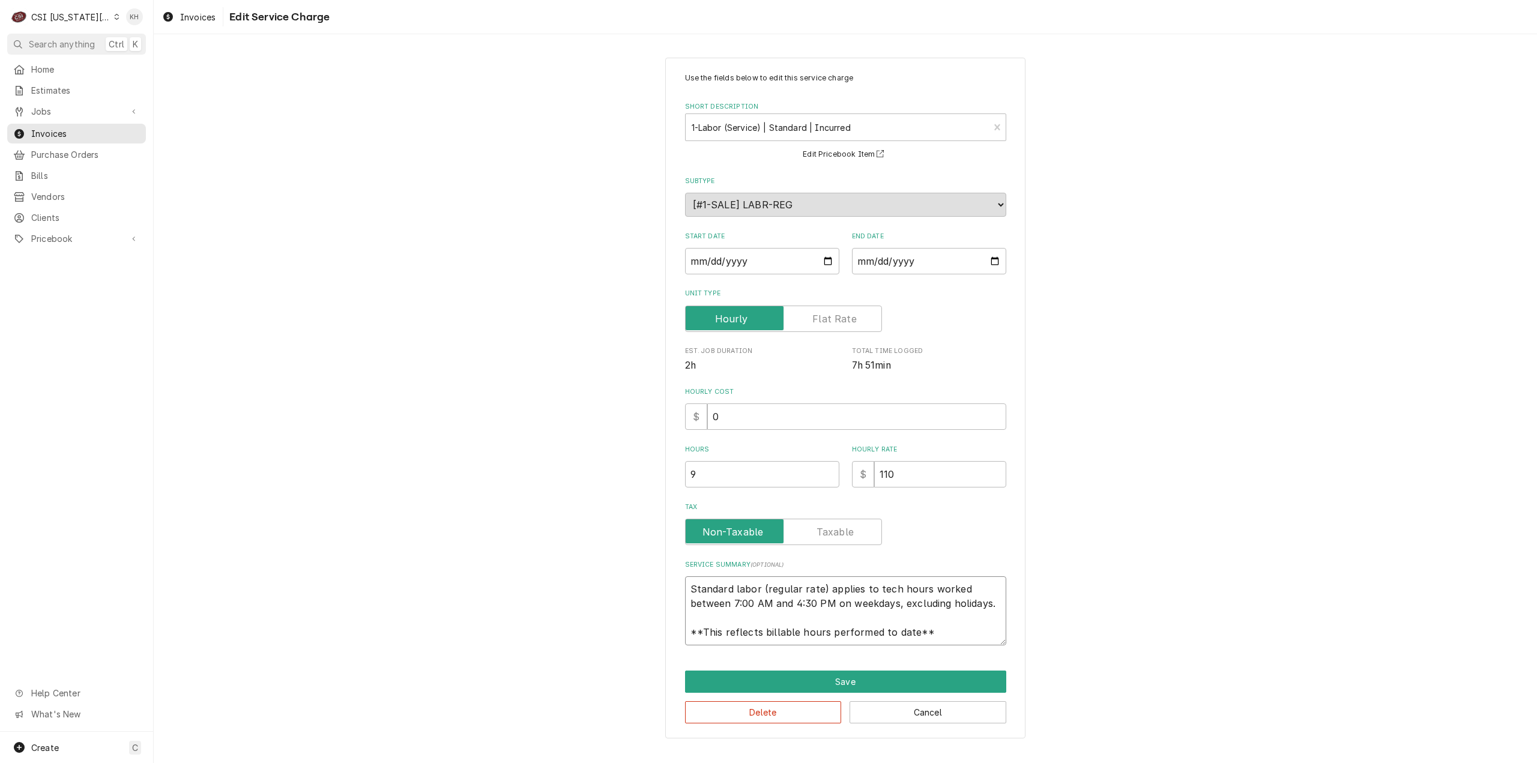
paste textarea "Rational / E12SI17072601590 Arrived onsite to inspect unit giving S25 cleanjet …"
type textarea "x"
type textarea "Rational / E12SI17072601590 Arrived onsite to inspect unit giving S25 cleanjet …"
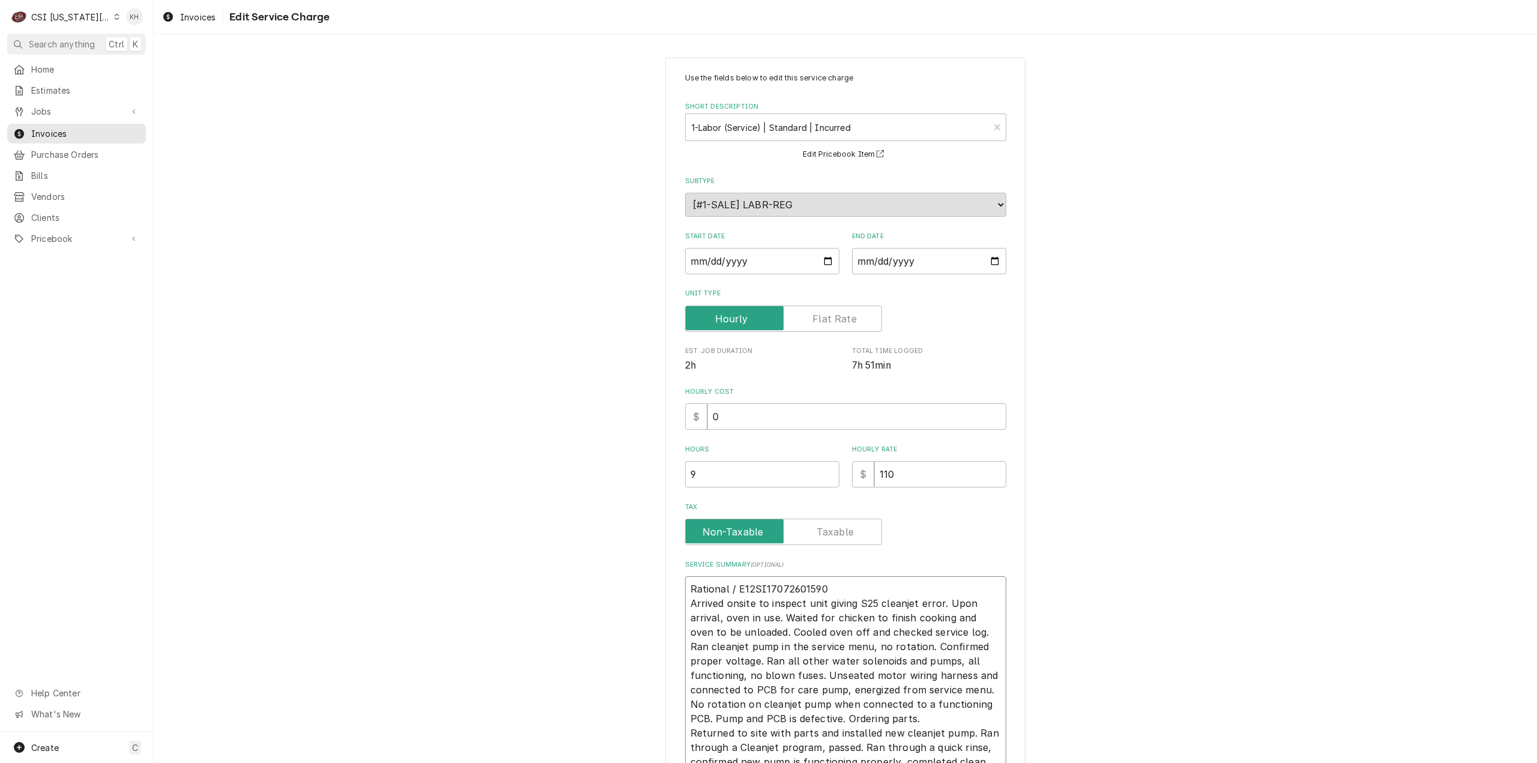
scroll to position [33, 0]
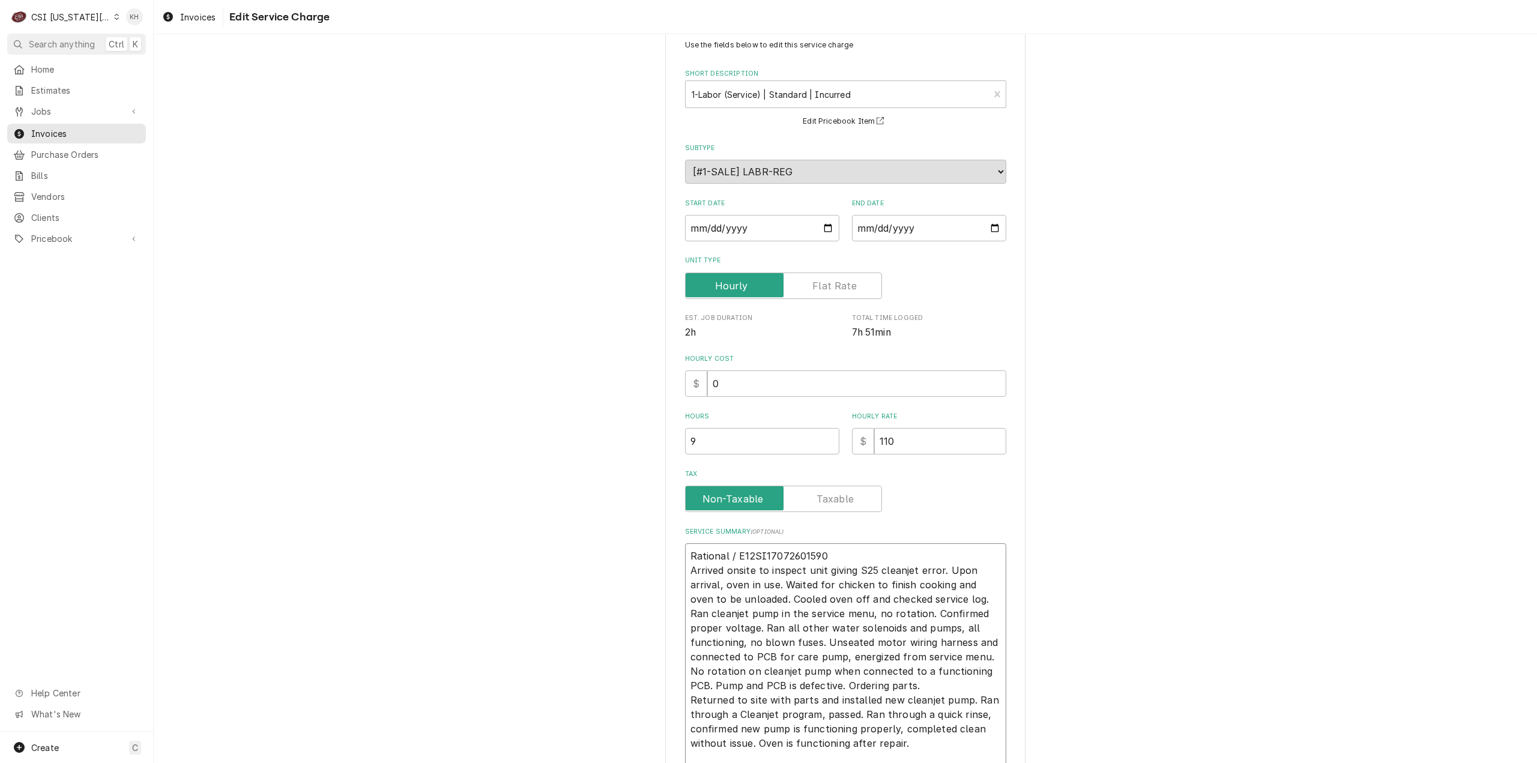
type textarea "x"
type textarea "Rational / E12SI17072601590 Arrived onsite to inspect unit giving S25 cleanjet …"
click at [824, 223] on input "2025-09-23" at bounding box center [762, 228] width 154 height 26
type input "2025-09-22"
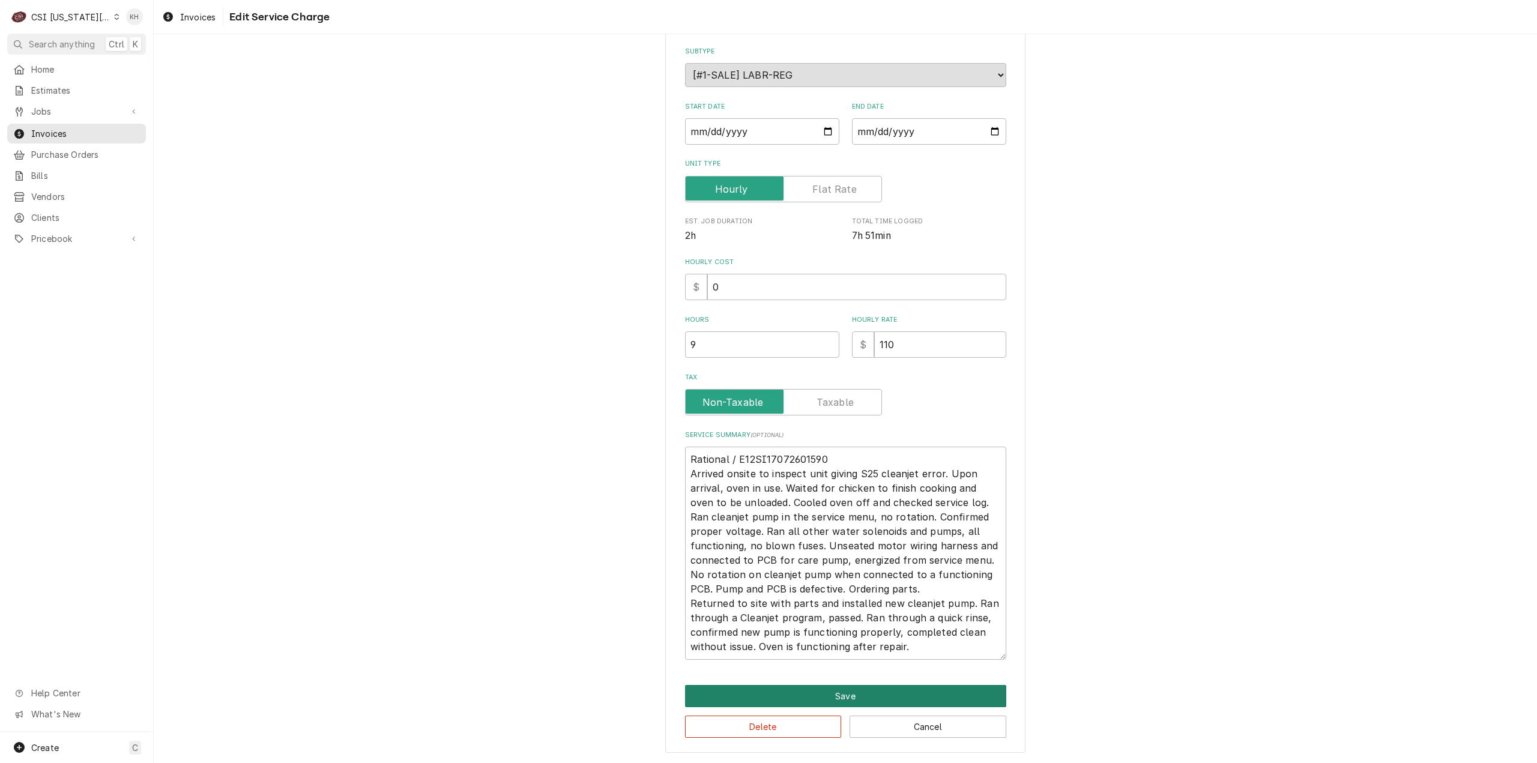
click at [852, 698] on button "Save" at bounding box center [845, 696] width 321 height 22
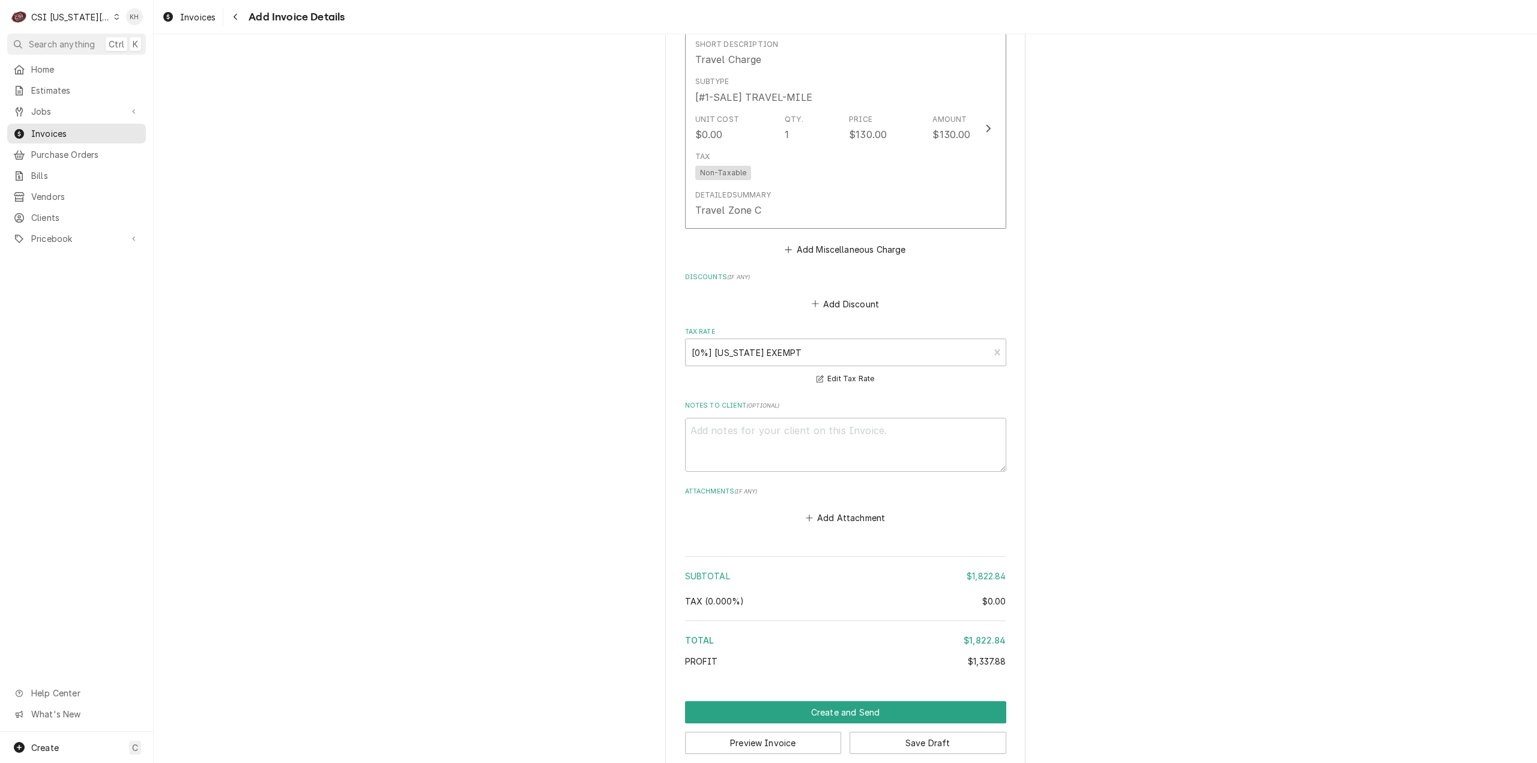
scroll to position [2422, 0]
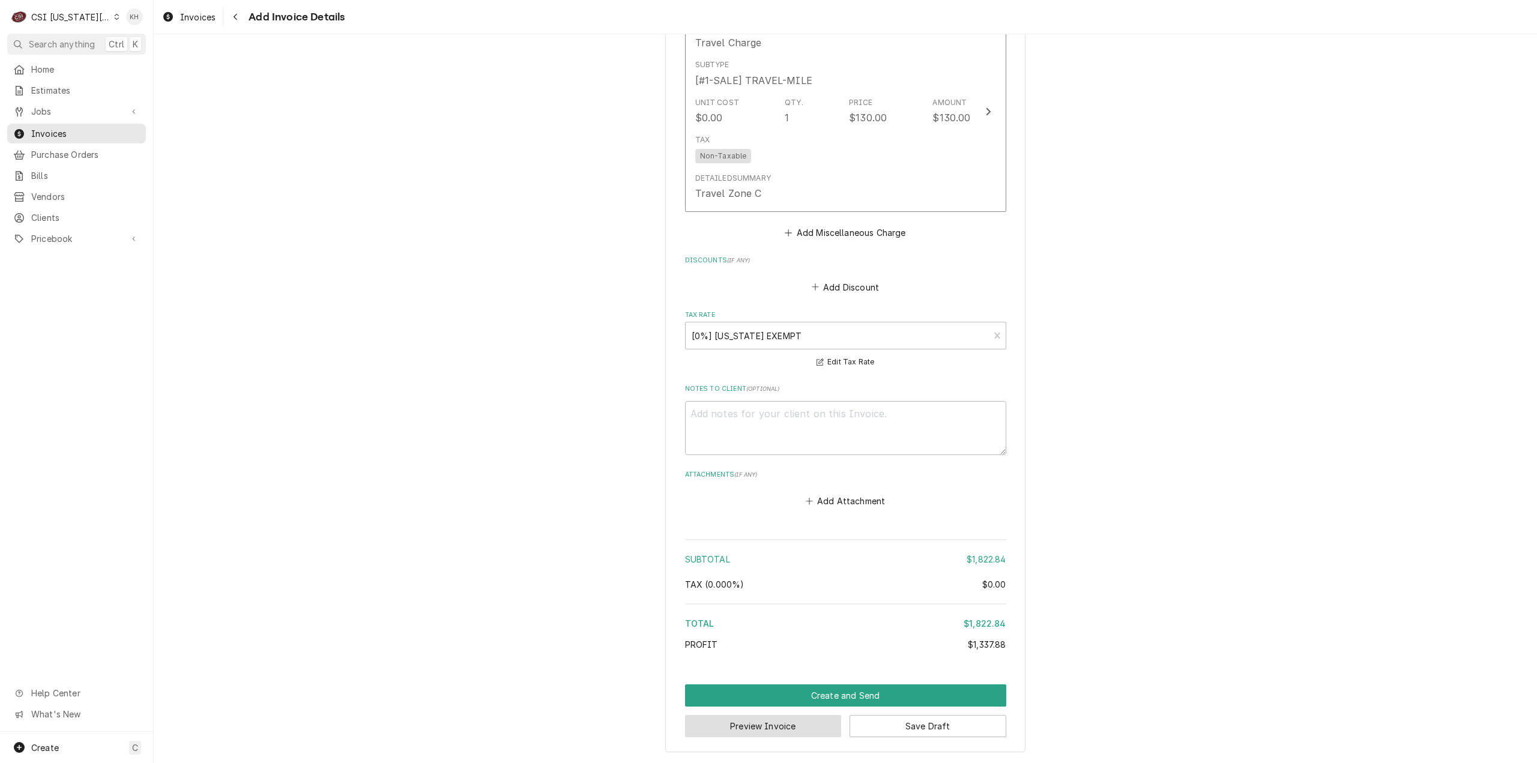
click at [811, 731] on button "Preview Invoice" at bounding box center [763, 726] width 157 height 22
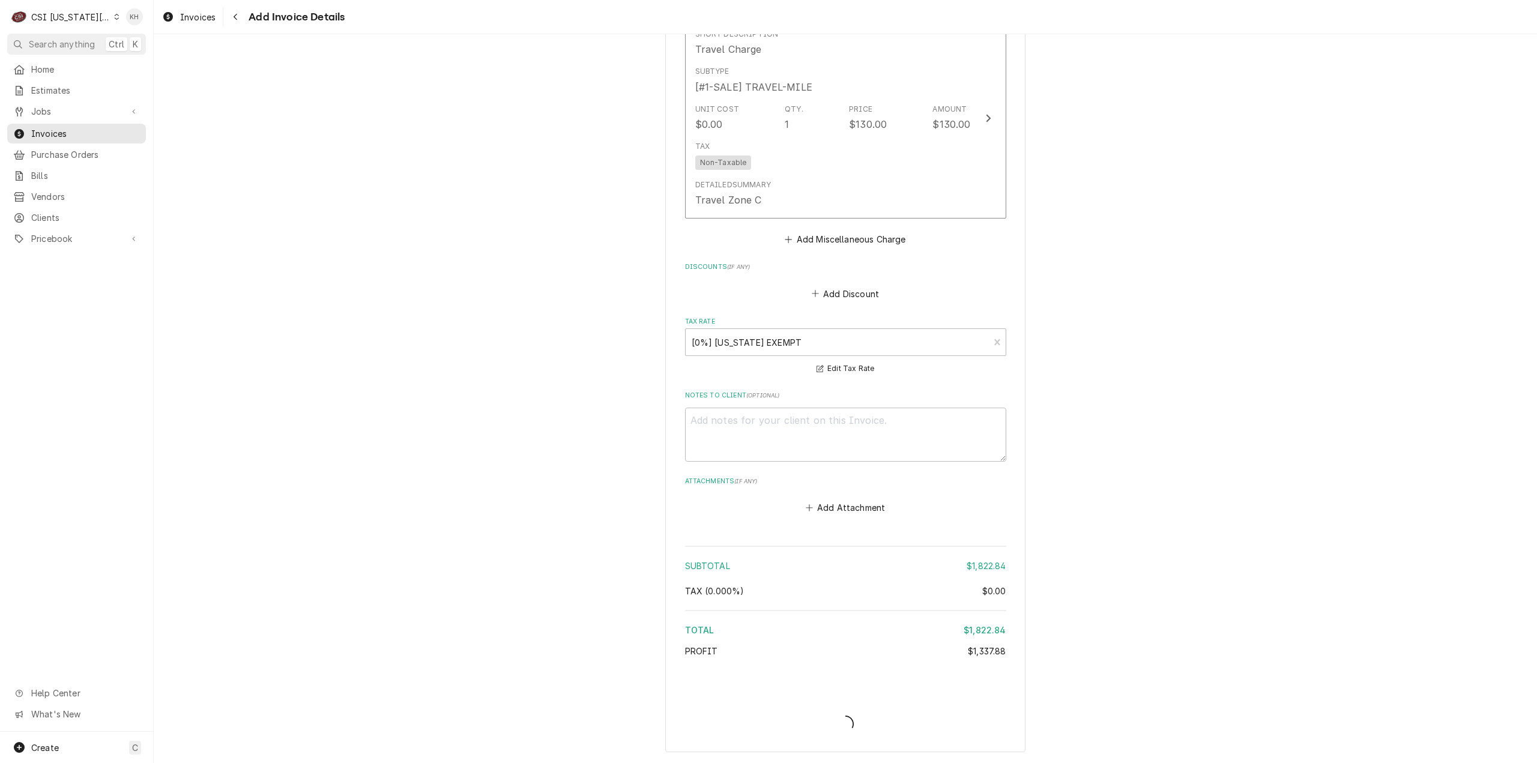
type textarea "x"
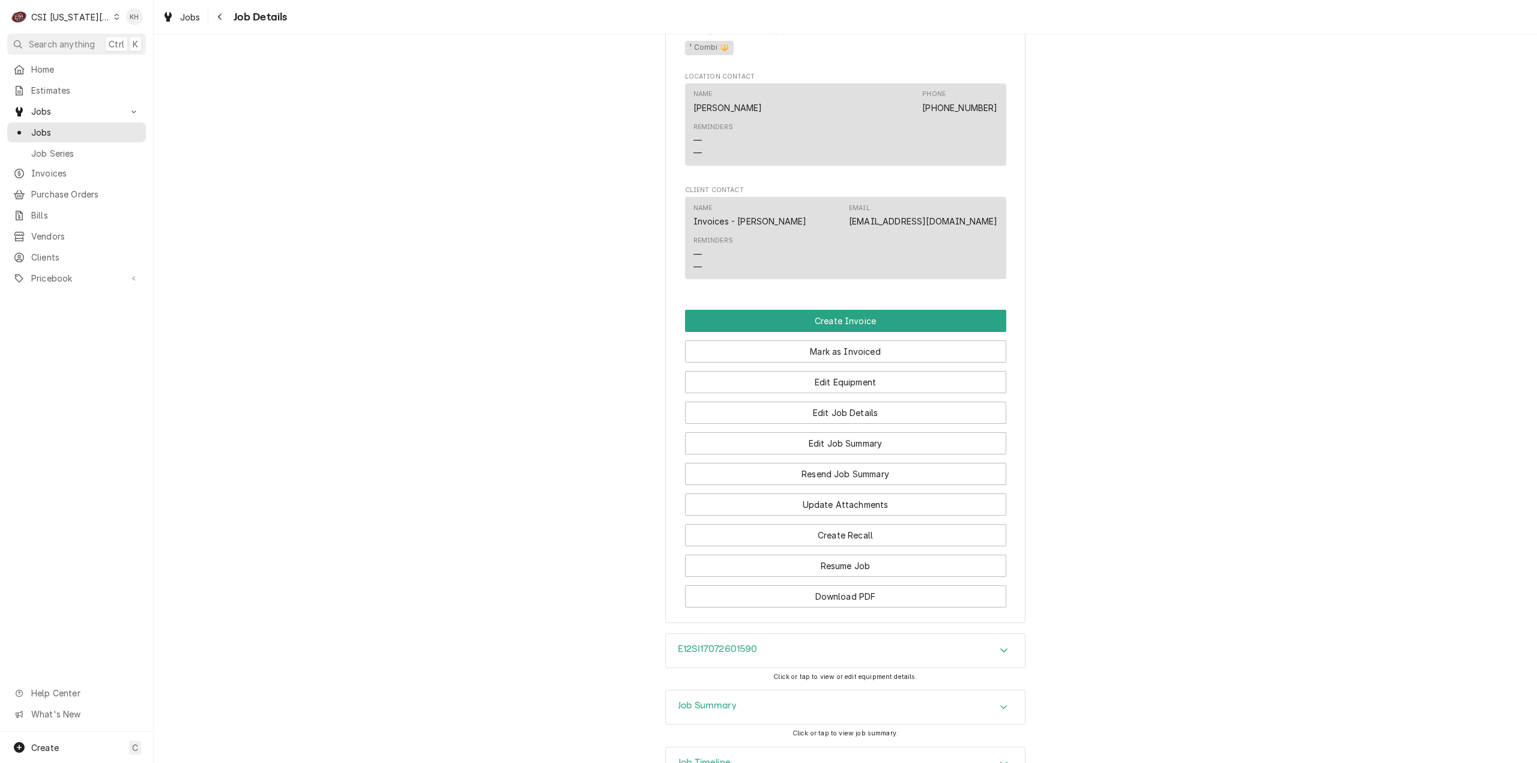
scroll to position [1532, 0]
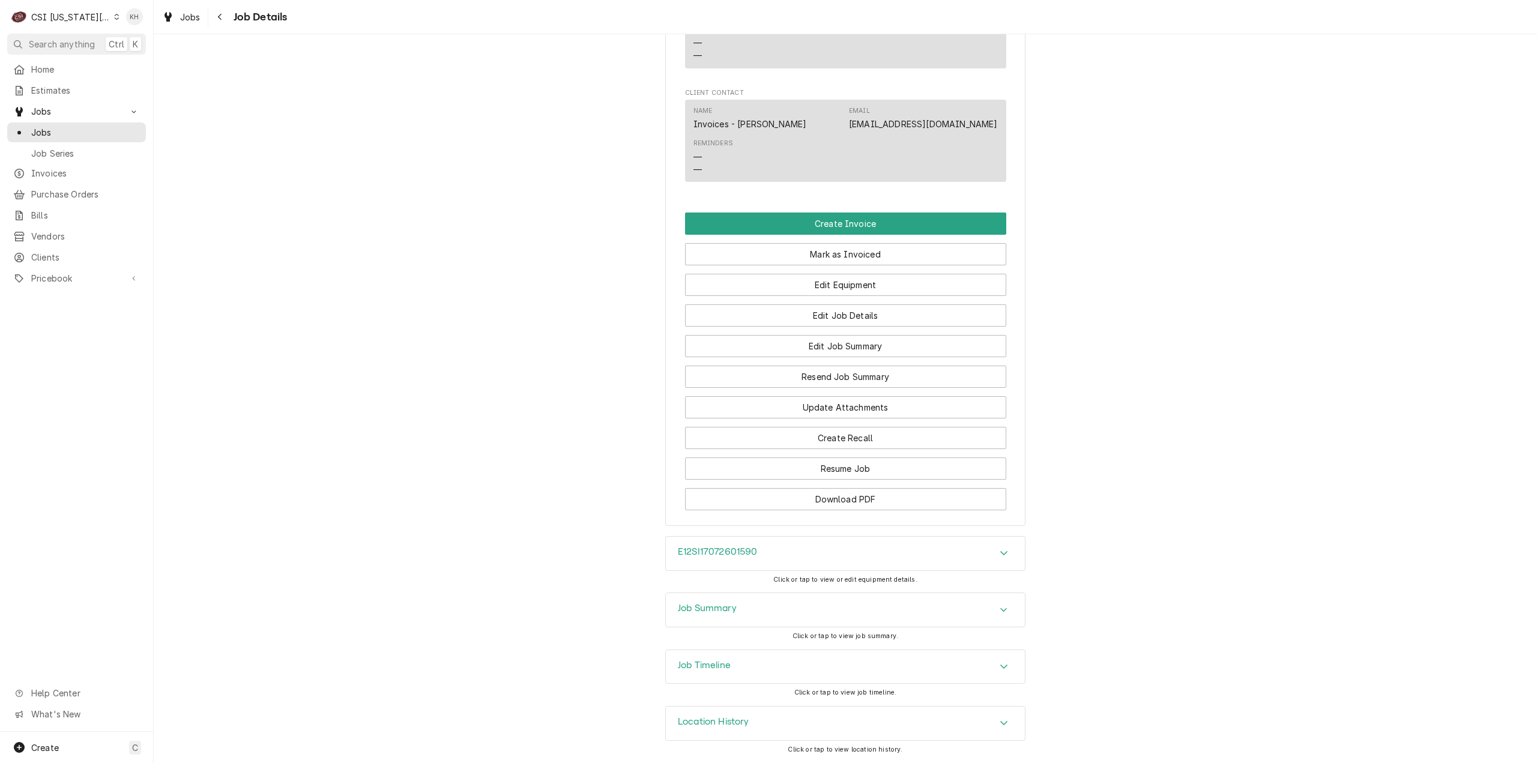
click at [770, 683] on div "Job Timeline" at bounding box center [845, 667] width 359 height 34
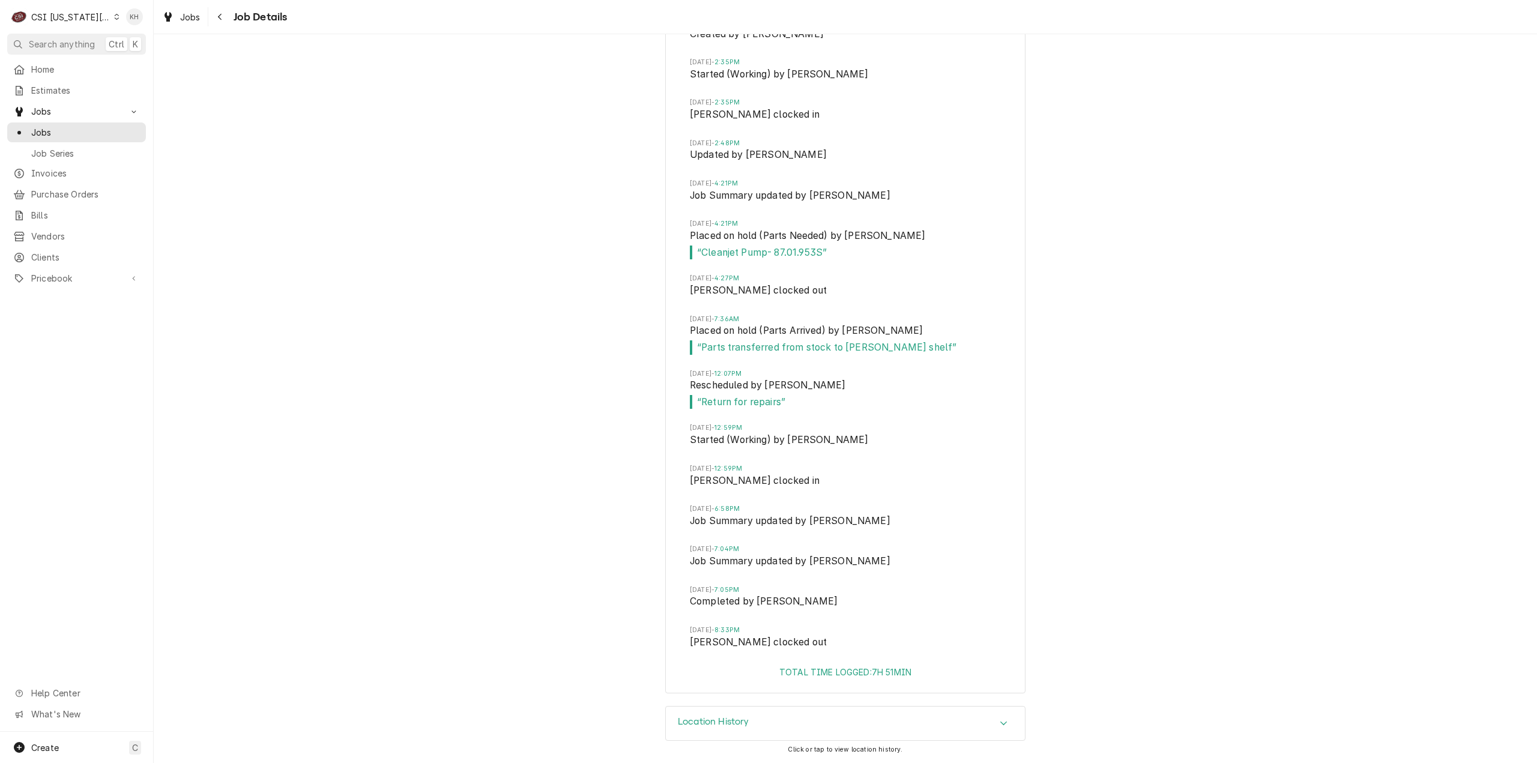
scroll to position [2251, 0]
